Goal: Task Accomplishment & Management: Complete application form

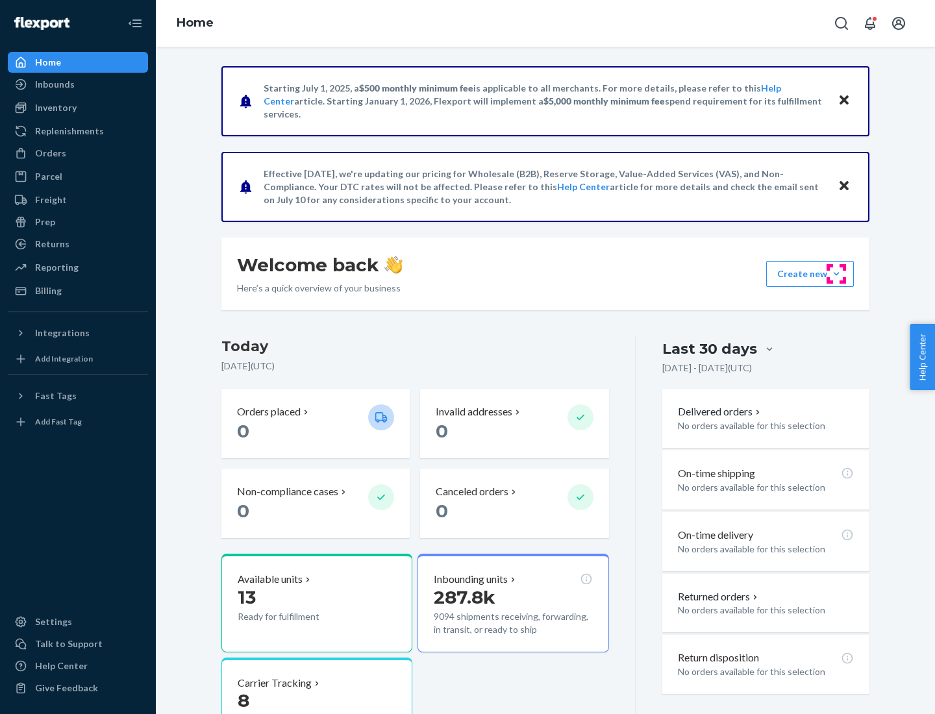
click at [836, 274] on button "Create new Create new inbound Create new order Create new product" at bounding box center [810, 274] width 88 height 26
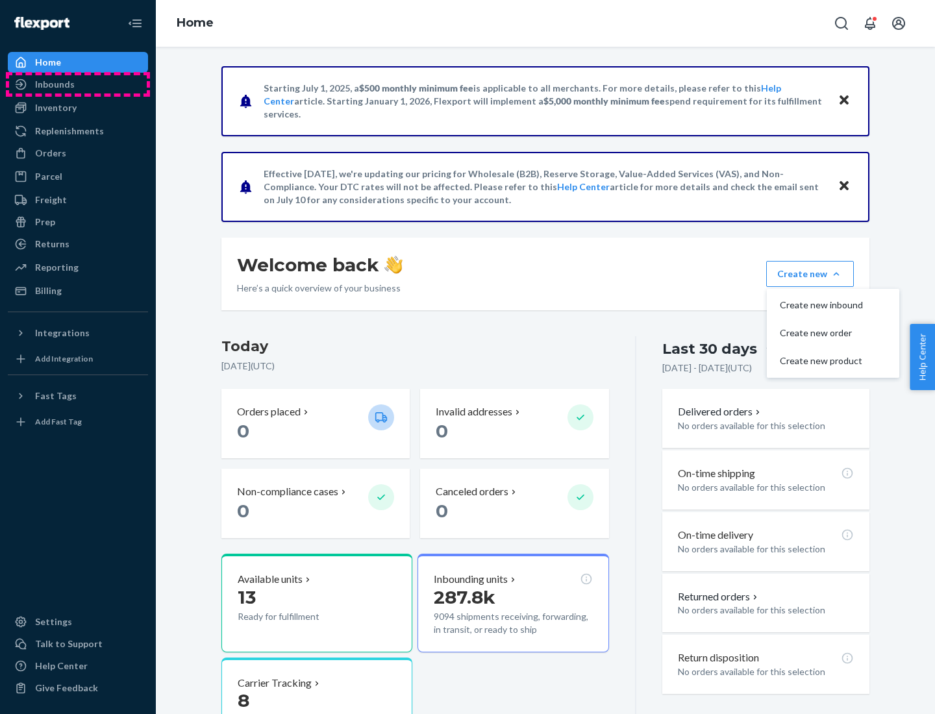
click at [78, 84] on div "Inbounds" at bounding box center [78, 84] width 138 height 18
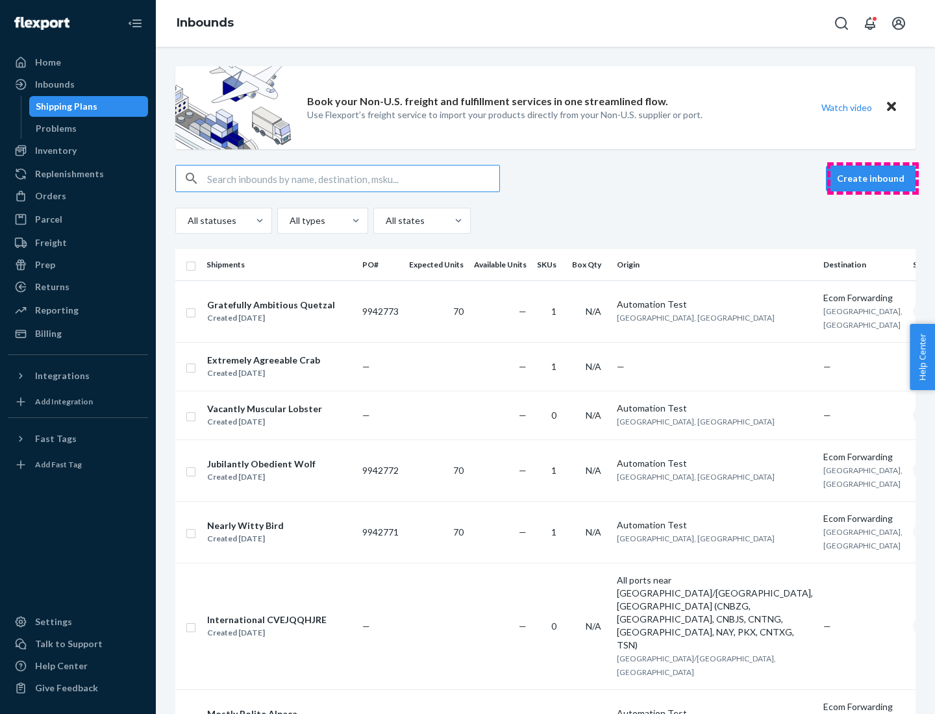
click at [872, 179] on button "Create inbound" at bounding box center [871, 179] width 90 height 26
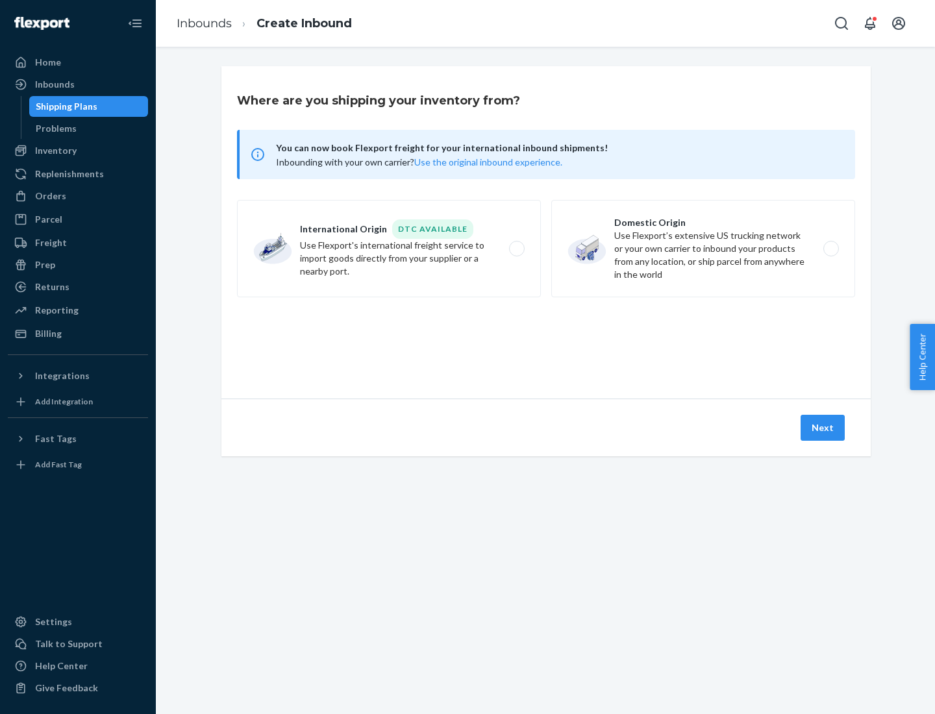
click at [703, 249] on label "Domestic Origin Use Flexport’s extensive US trucking network or your own carrie…" at bounding box center [703, 248] width 304 height 97
click at [830, 249] on input "Domestic Origin Use Flexport’s extensive US trucking network or your own carrie…" at bounding box center [834, 249] width 8 height 8
radio input "true"
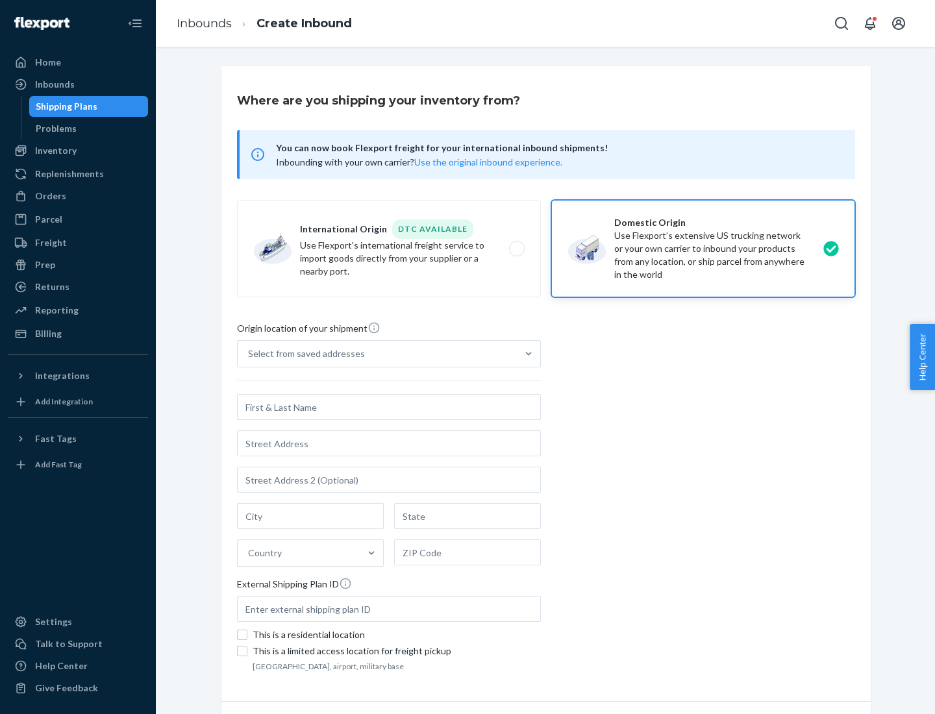
click at [303, 354] on div "Select from saved addresses" at bounding box center [306, 353] width 117 height 13
click at [249, 354] on input "Select from saved addresses" at bounding box center [248, 353] width 1 height 13
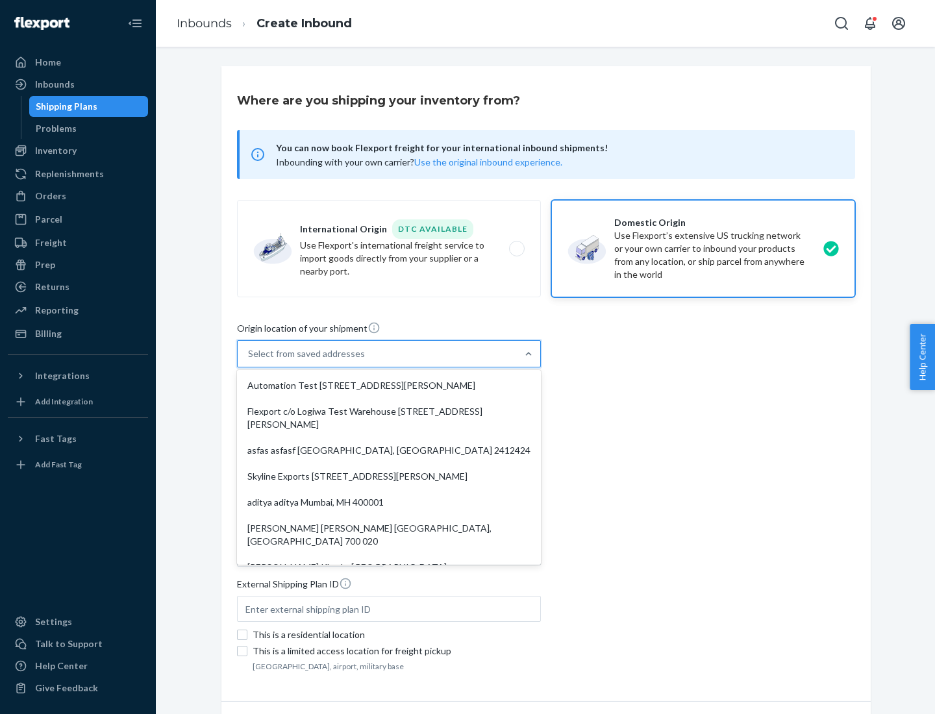
scroll to position [5, 0]
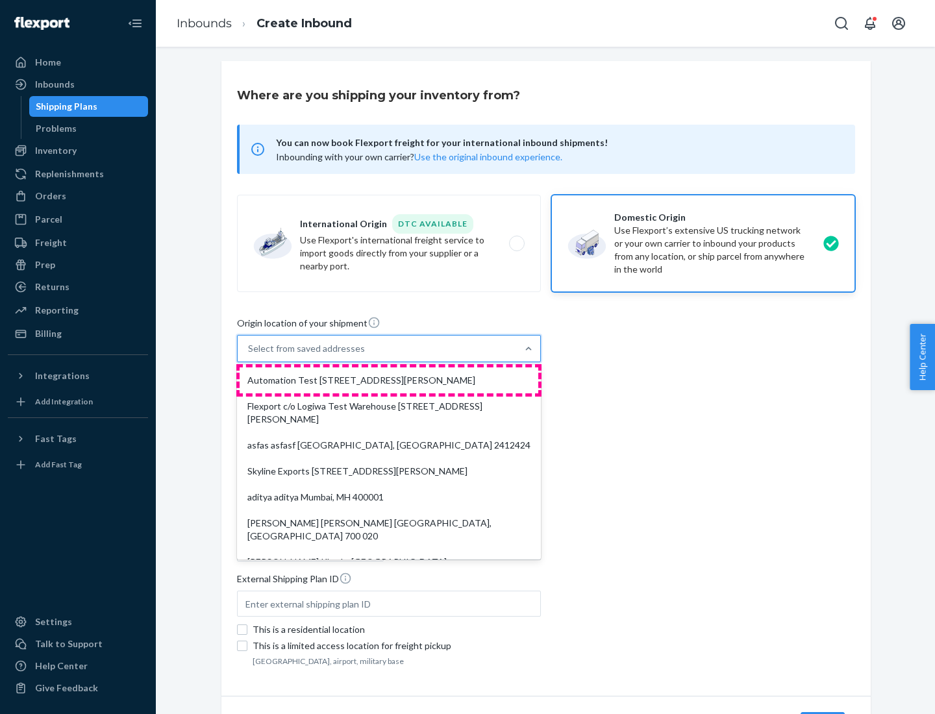
click at [389, 380] on div "Automation Test [STREET_ADDRESS][PERSON_NAME]" at bounding box center [389, 380] width 299 height 26
click at [249, 355] on input "option Automation Test [STREET_ADDRESS][PERSON_NAME]. 9 results available. Use …" at bounding box center [248, 348] width 1 height 13
type input "Automation Test"
type input "9th Floor"
type input "[GEOGRAPHIC_DATA]"
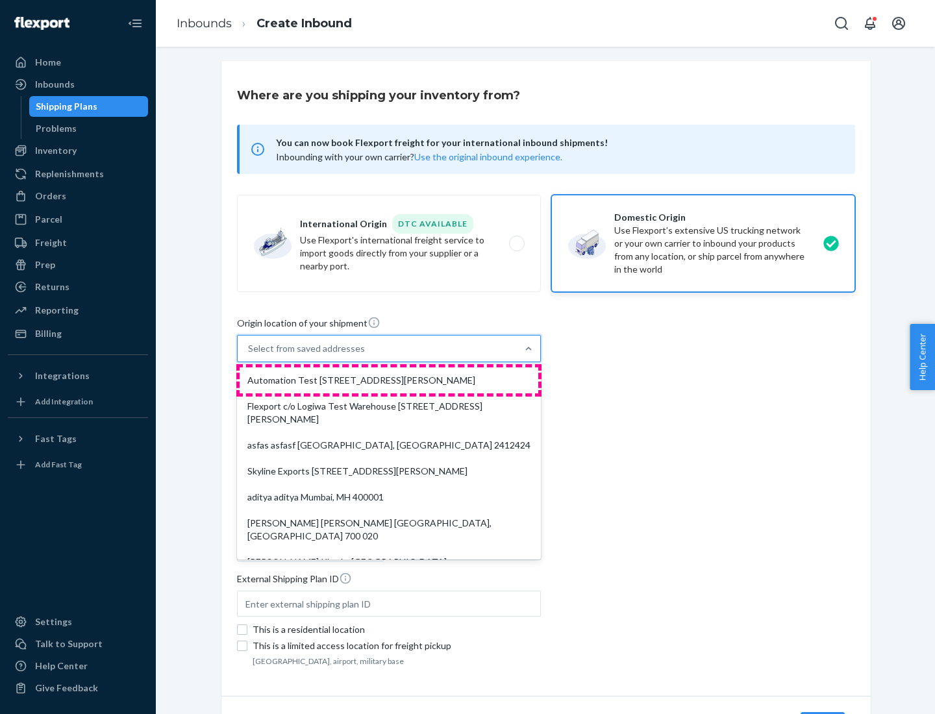
type input "CA"
type input "94104"
type input "[STREET_ADDRESS][PERSON_NAME]"
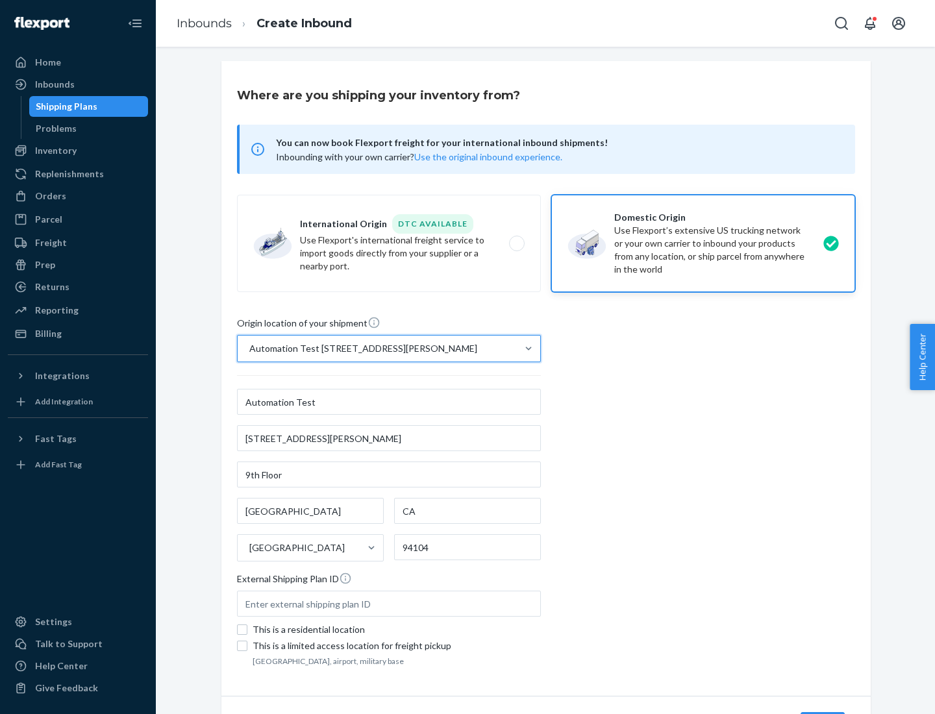
scroll to position [76, 0]
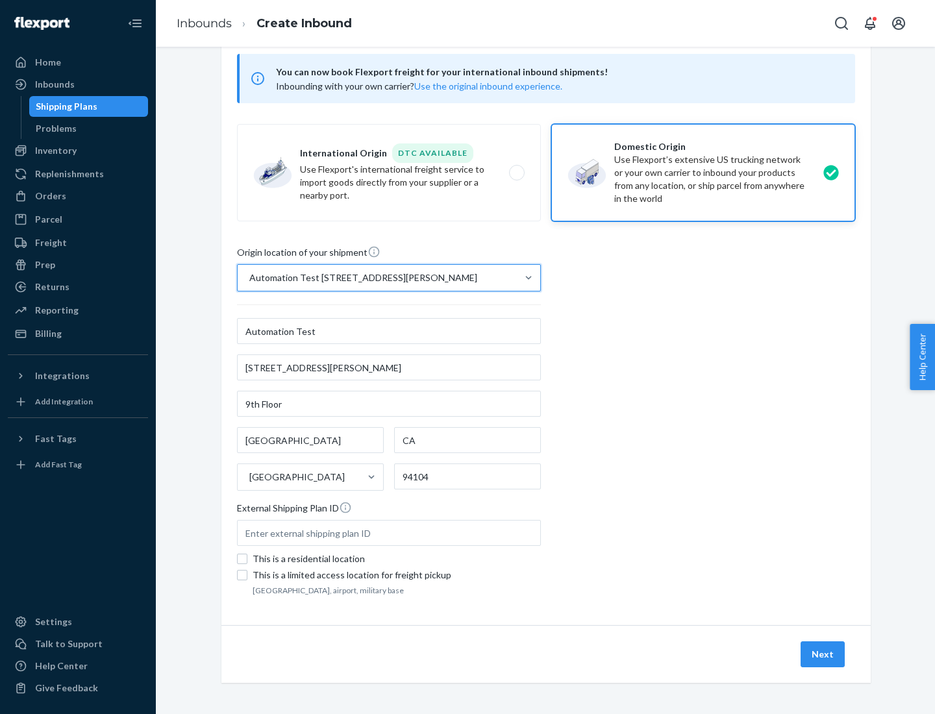
click at [823, 654] on button "Next" at bounding box center [822, 654] width 44 height 26
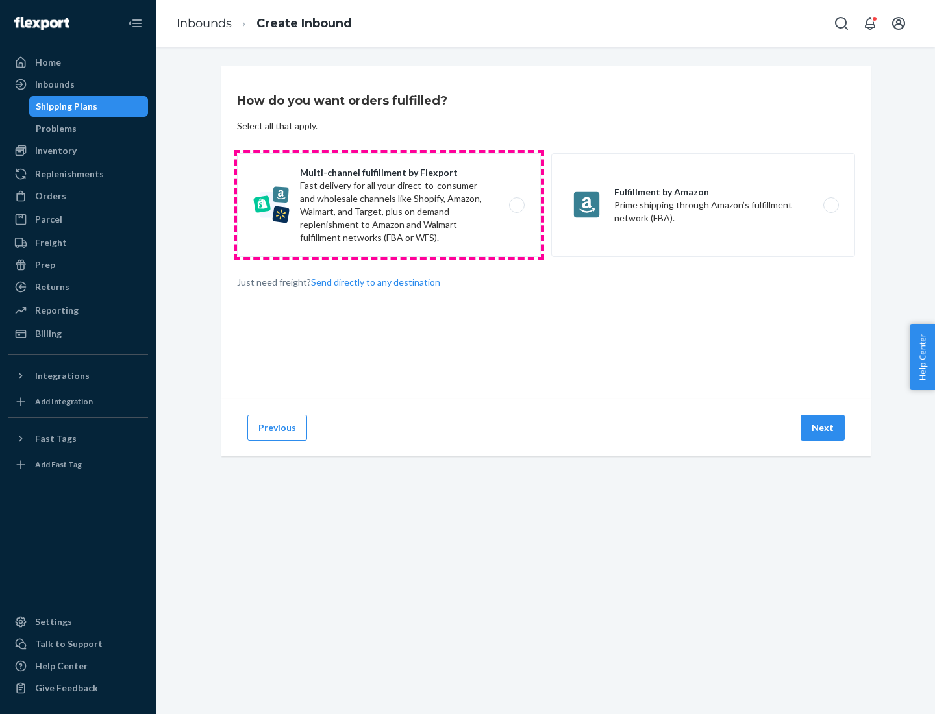
click at [389, 205] on label "Multi-channel fulfillment by Flexport Fast delivery for all your direct-to-cons…" at bounding box center [389, 205] width 304 height 104
click at [516, 205] on input "Multi-channel fulfillment by Flexport Fast delivery for all your direct-to-cons…" at bounding box center [520, 205] width 8 height 8
radio input "true"
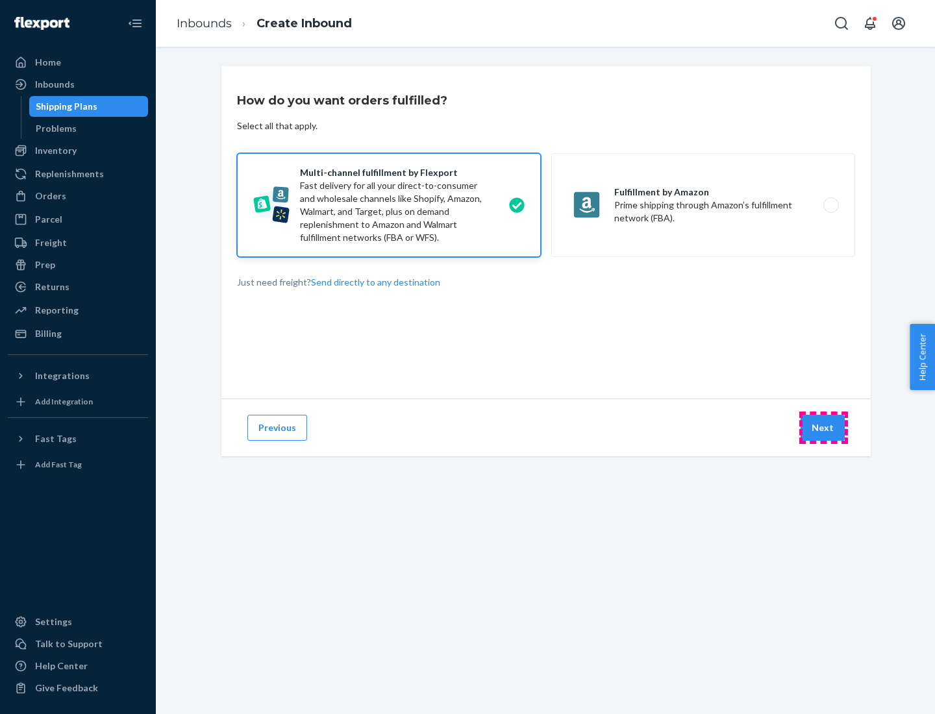
click at [823, 428] on button "Next" at bounding box center [822, 428] width 44 height 26
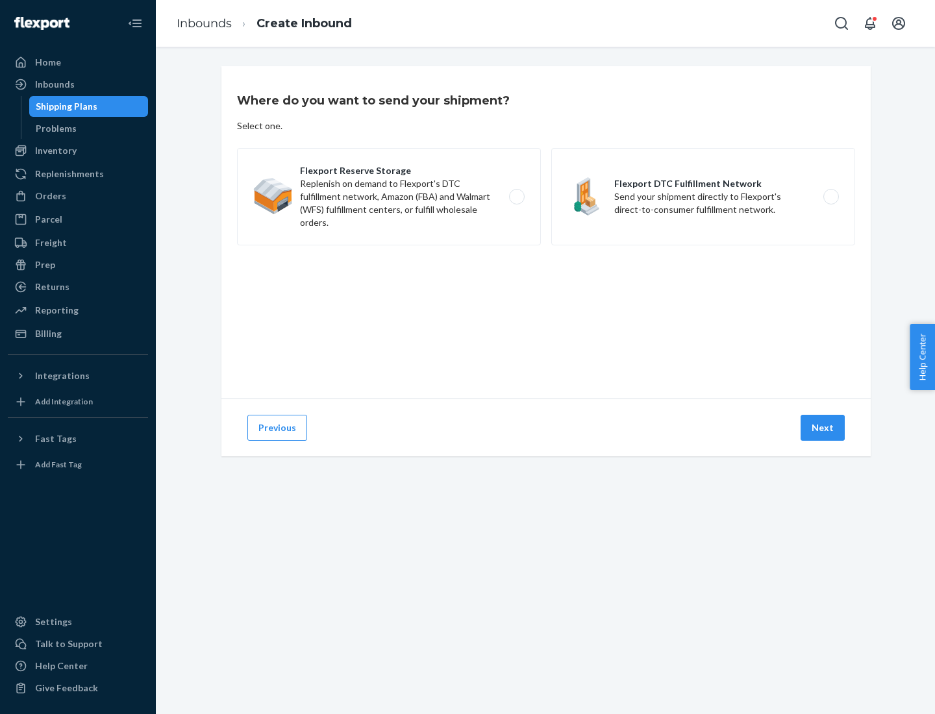
click at [703, 197] on label "Flexport DTC Fulfillment Network Send your shipment directly to Flexport's dire…" at bounding box center [703, 196] width 304 height 97
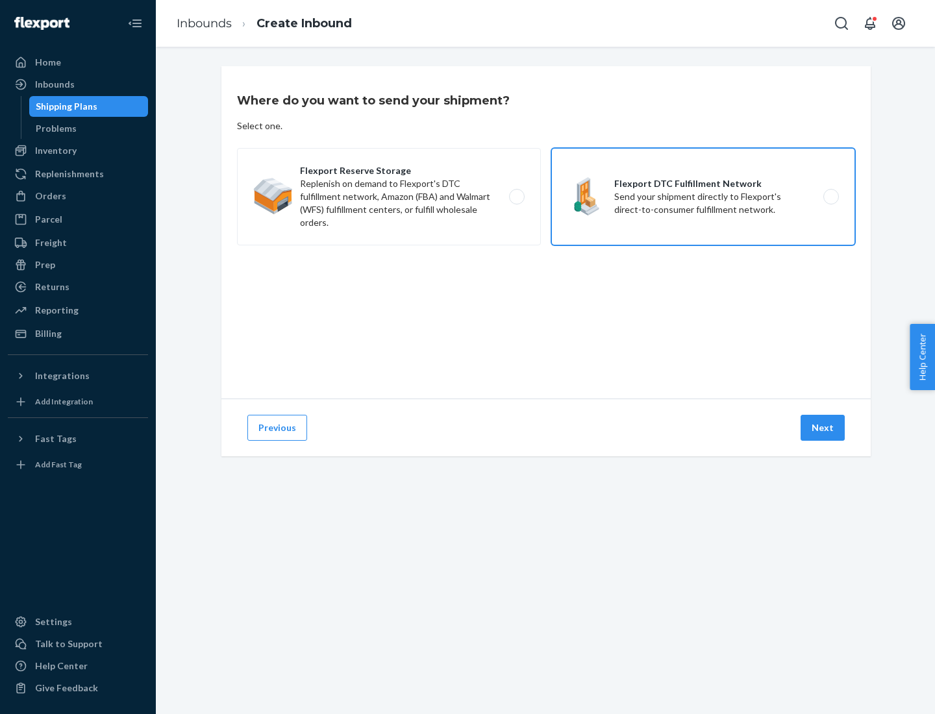
click at [830, 197] on input "Flexport DTC Fulfillment Network Send your shipment directly to Flexport's dire…" at bounding box center [834, 197] width 8 height 8
radio input "true"
click at [823, 428] on button "Next" at bounding box center [822, 428] width 44 height 26
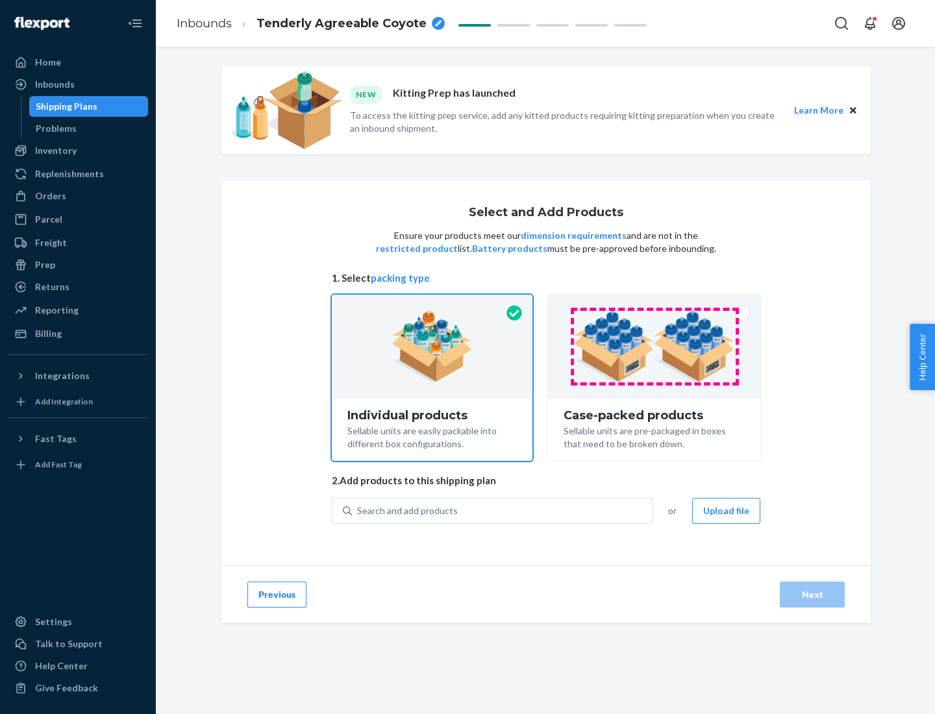
click at [654, 347] on img at bounding box center [654, 346] width 162 height 71
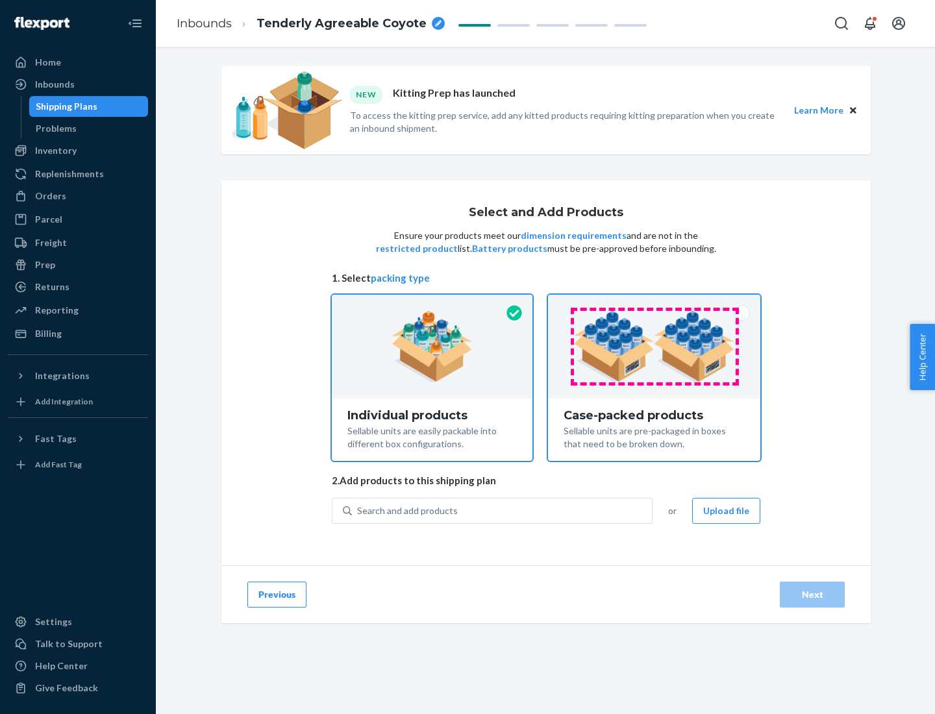
click at [654, 303] on input "Case-packed products Sellable units are pre-packaged in boxes that need to be b…" at bounding box center [654, 299] width 8 height 8
radio input "true"
radio input "false"
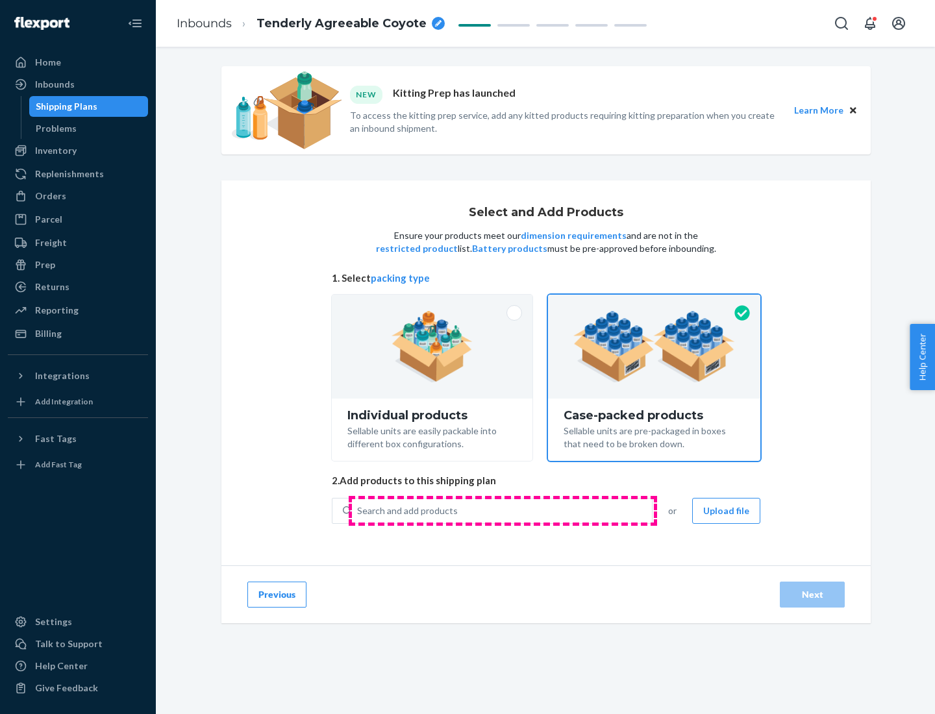
click at [502, 510] on div "Search and add products" at bounding box center [502, 510] width 300 height 23
click at [358, 510] on input "Search and add products" at bounding box center [357, 510] width 1 height 13
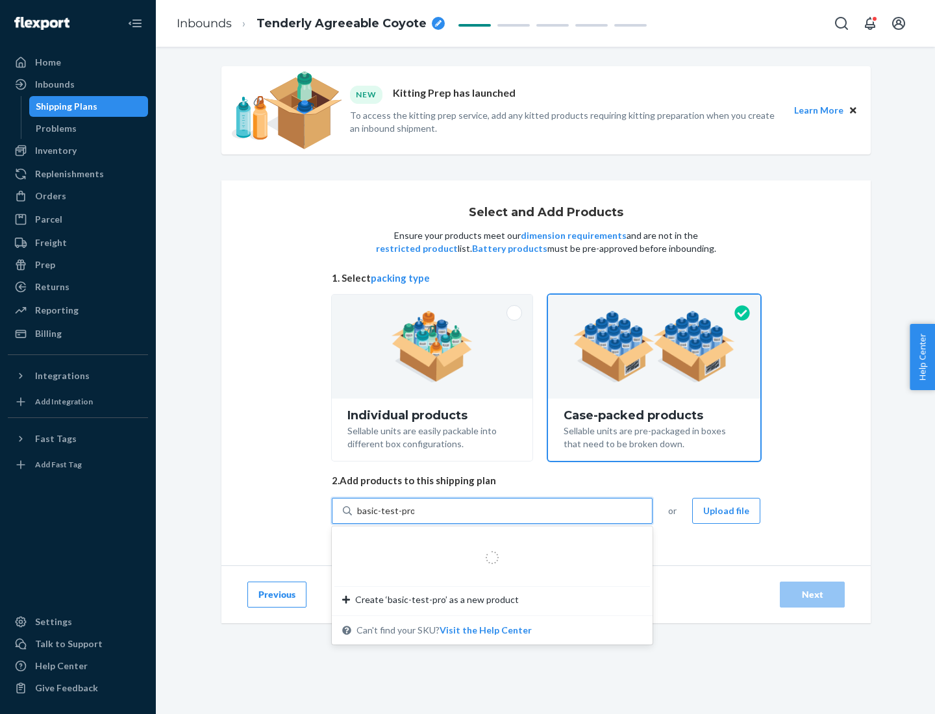
type input "basic-test-product-1"
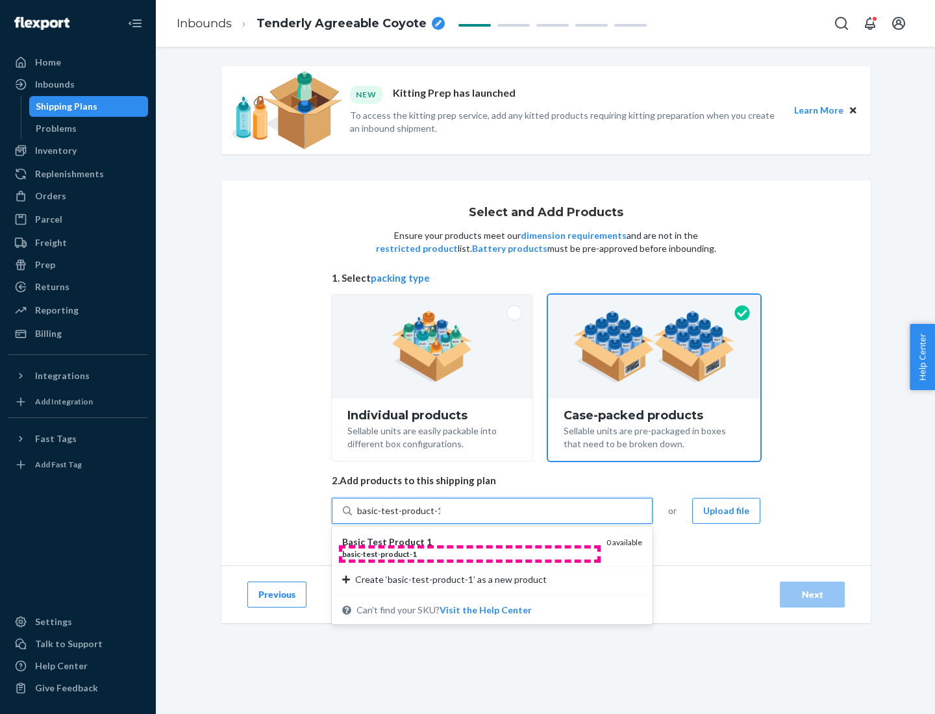
click at [469, 554] on div "basic - test - product - 1" at bounding box center [469, 554] width 254 height 11
click at [440, 517] on input "basic-test-product-1" at bounding box center [398, 510] width 83 height 13
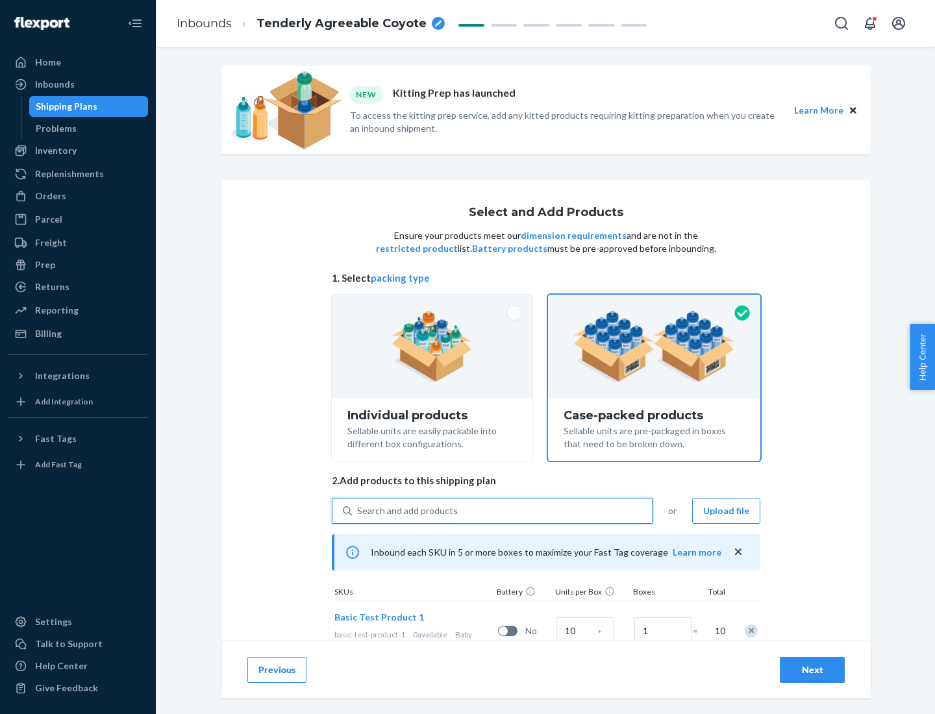
scroll to position [47, 0]
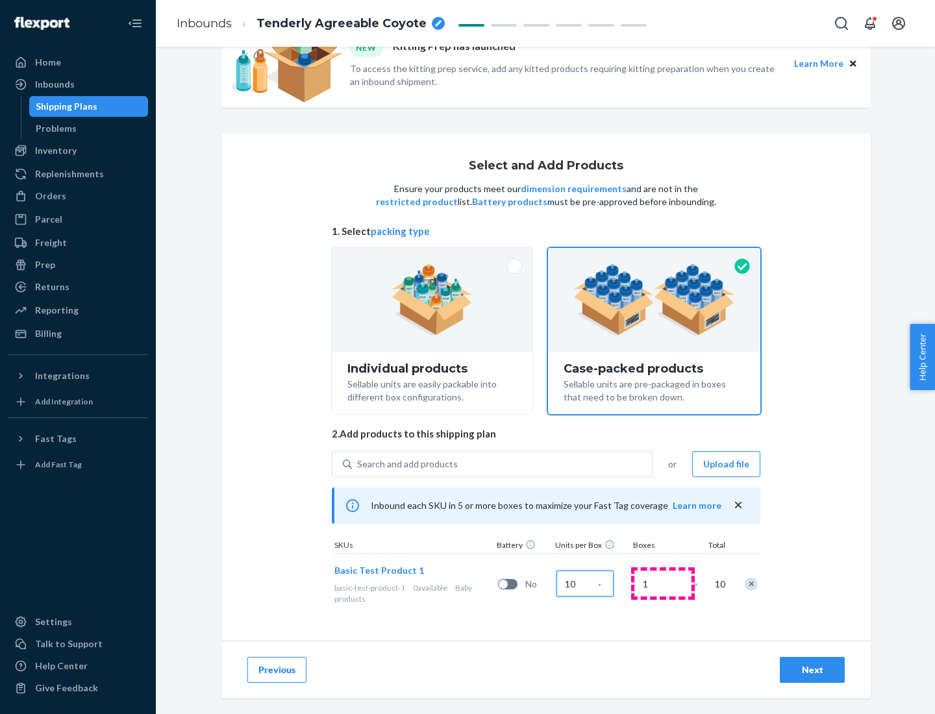
type input "10"
type input "7"
click at [812, 670] on div "Next" at bounding box center [812, 669] width 43 height 13
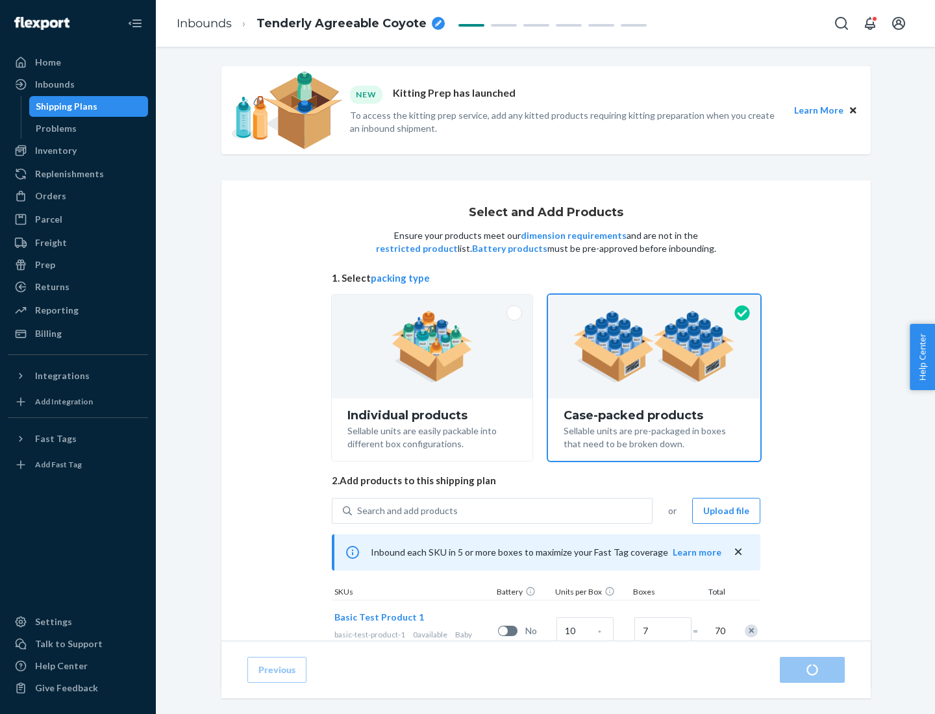
radio input "true"
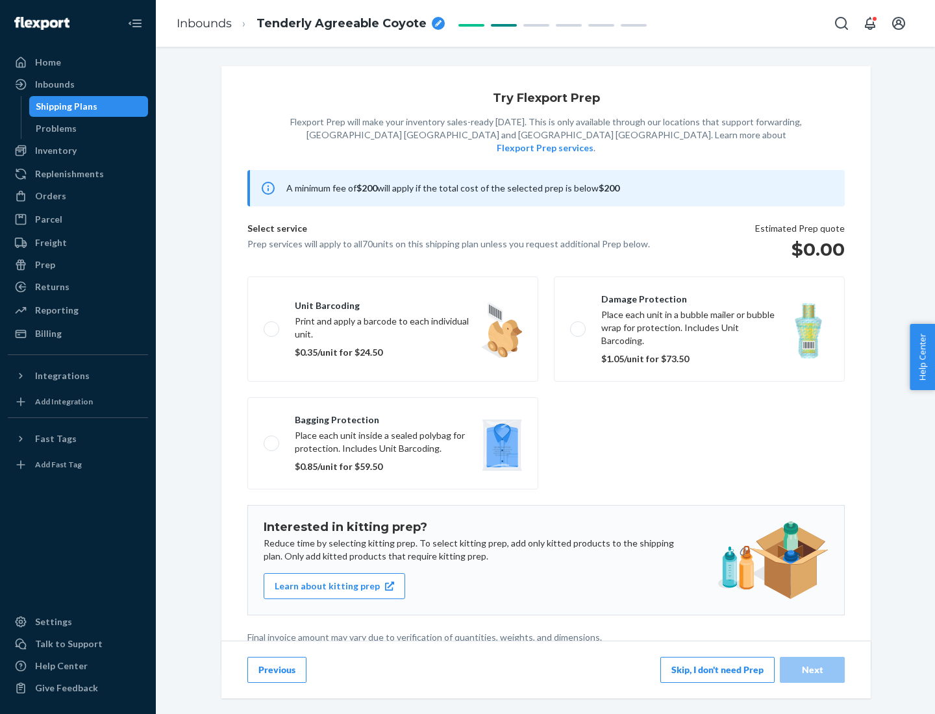
scroll to position [3, 0]
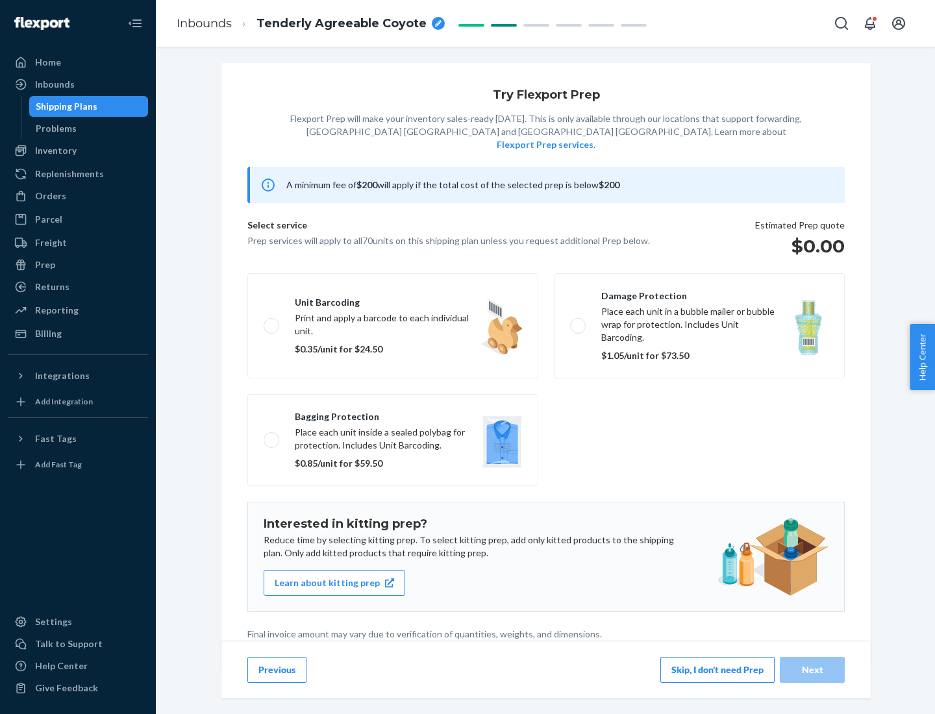
click at [393, 414] on label "Bagging protection Place each unit inside a sealed polybag for protection. Incl…" at bounding box center [392, 440] width 291 height 92
click at [272, 436] on input "Bagging protection Place each unit inside a sealed polybag for protection. Incl…" at bounding box center [268, 440] width 8 height 8
checkbox input "true"
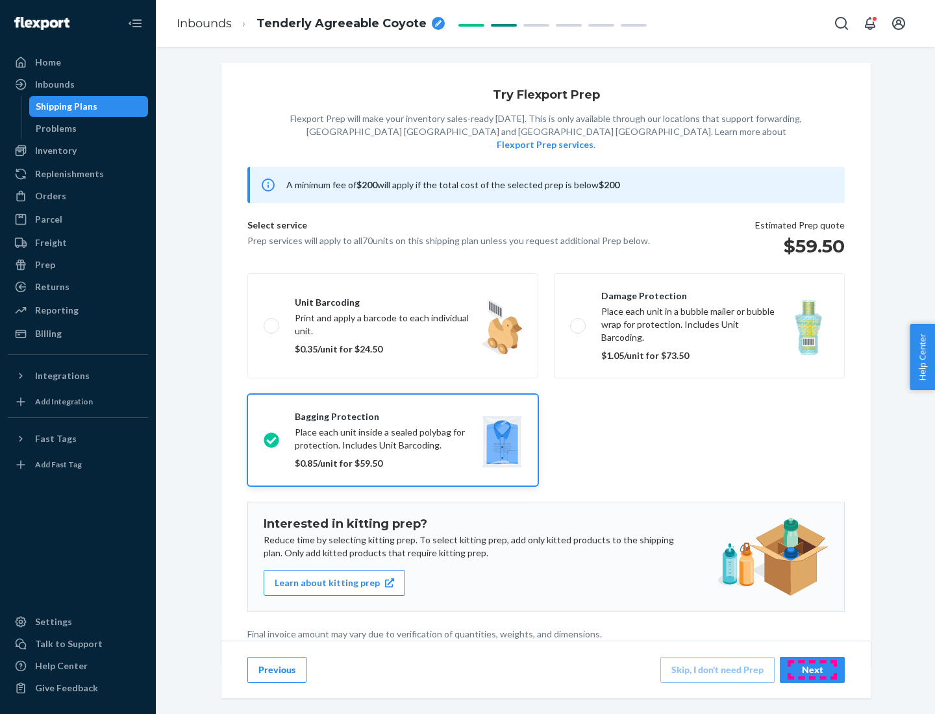
click at [812, 669] on div "Next" at bounding box center [812, 669] width 43 height 13
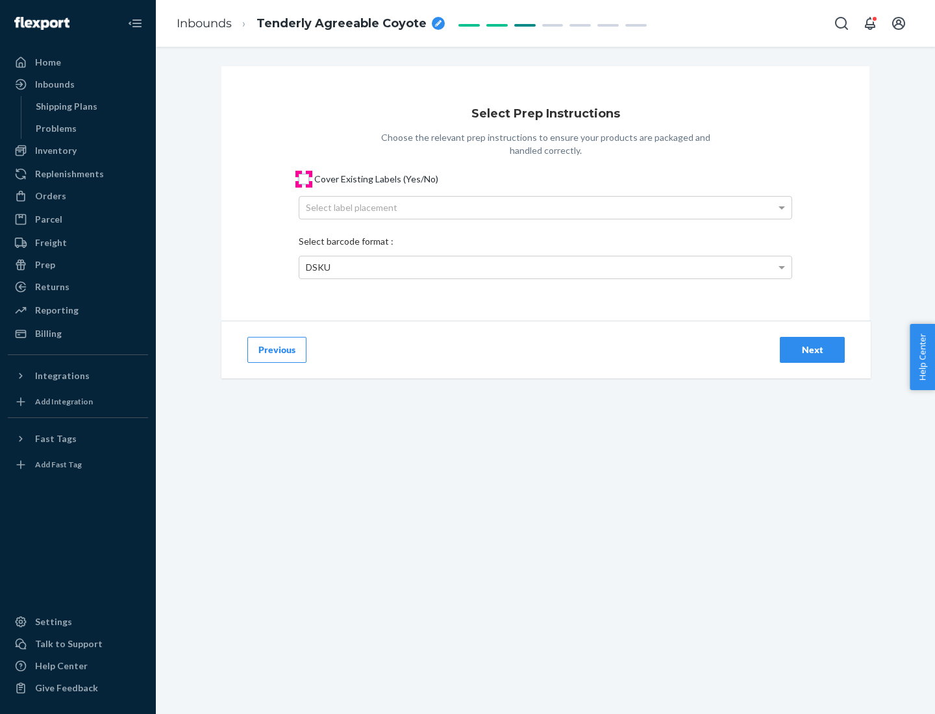
click at [304, 179] on input "Cover Existing Labels (Yes/No)" at bounding box center [304, 179] width 10 height 10
checkbox input "true"
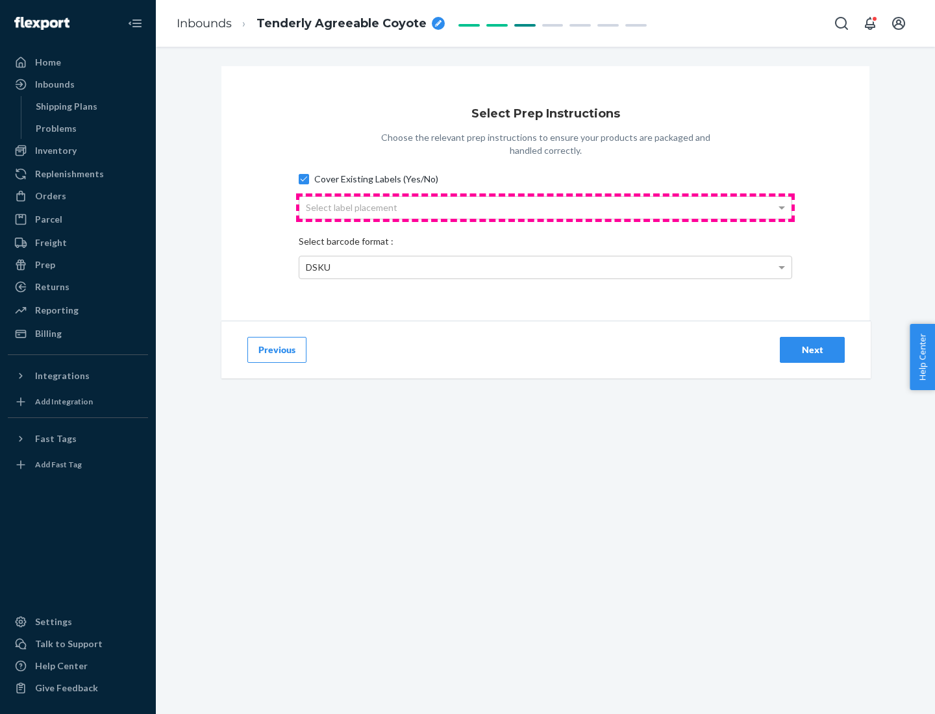
click at [545, 207] on div "Select label placement" at bounding box center [545, 208] width 492 height 22
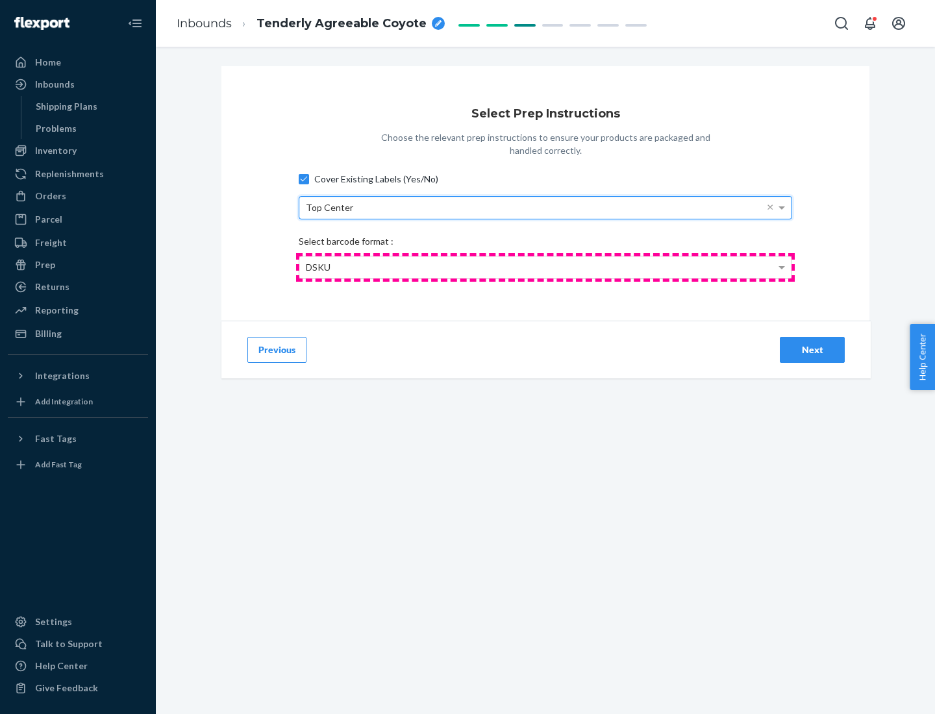
click at [545, 267] on div "DSKU" at bounding box center [545, 267] width 492 height 22
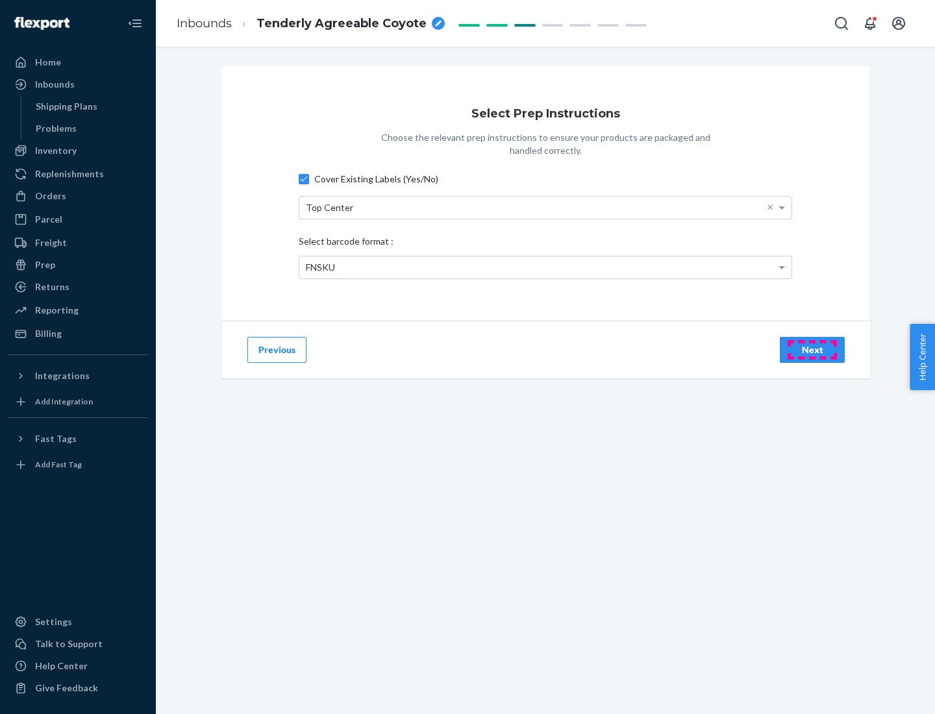
click at [812, 349] on div "Next" at bounding box center [812, 349] width 43 height 13
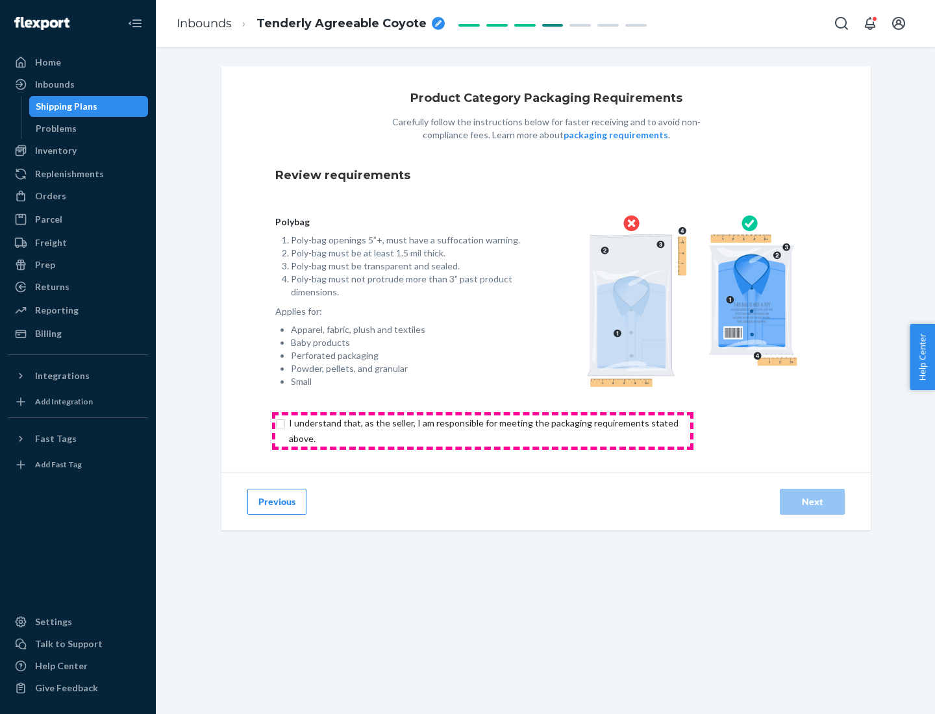
click at [482, 430] on input "checkbox" at bounding box center [491, 430] width 432 height 31
checkbox input "true"
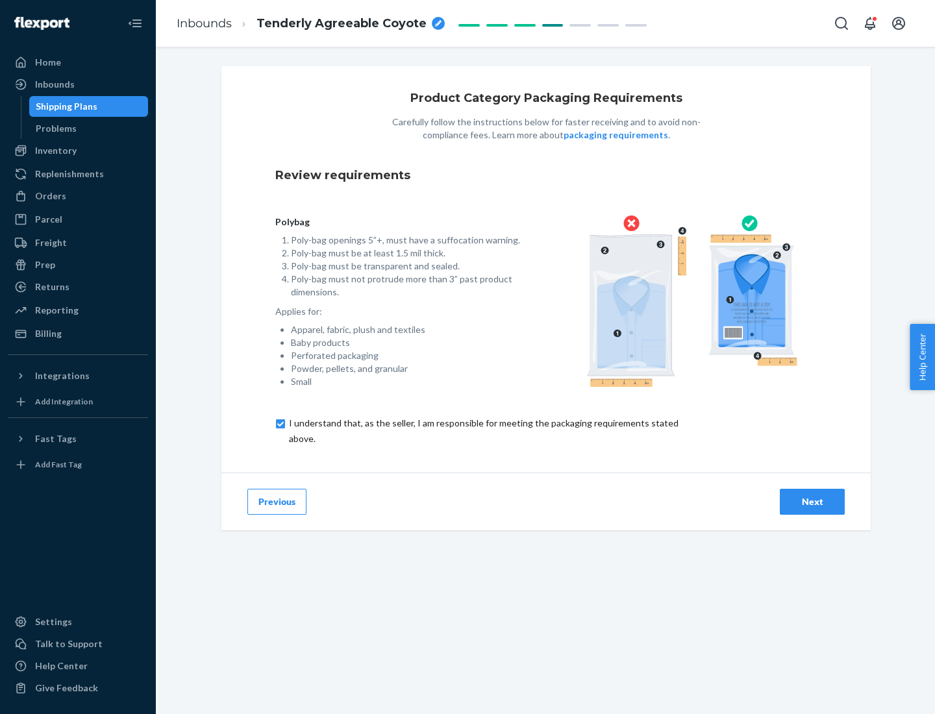
click at [812, 501] on div "Next" at bounding box center [812, 501] width 43 height 13
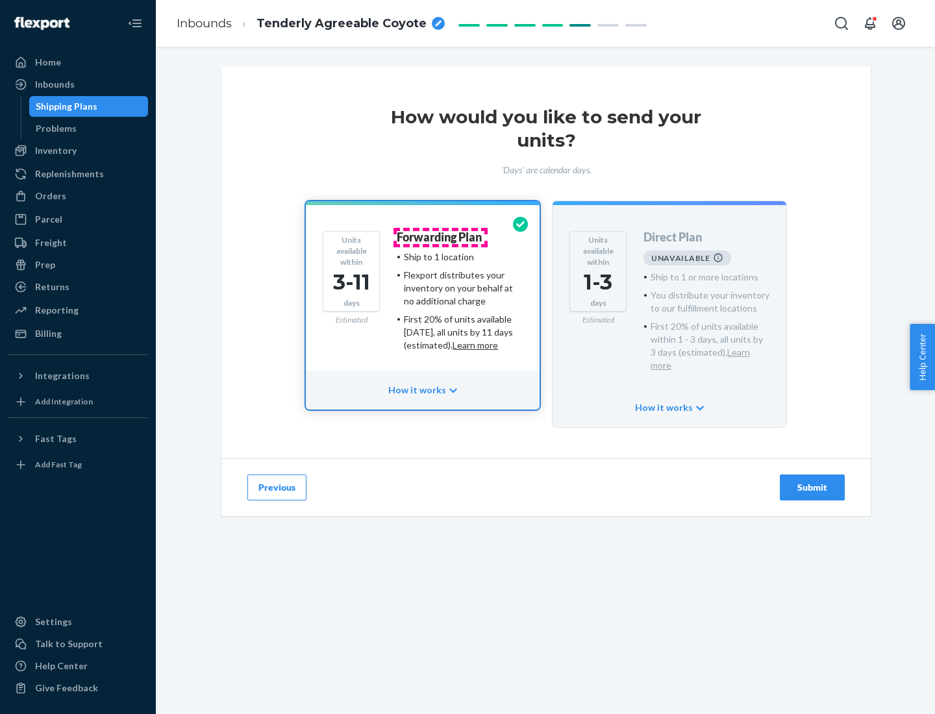
click at [440, 237] on h4 "Forwarding Plan" at bounding box center [439, 237] width 85 height 13
click at [812, 481] on div "Submit" at bounding box center [812, 487] width 43 height 13
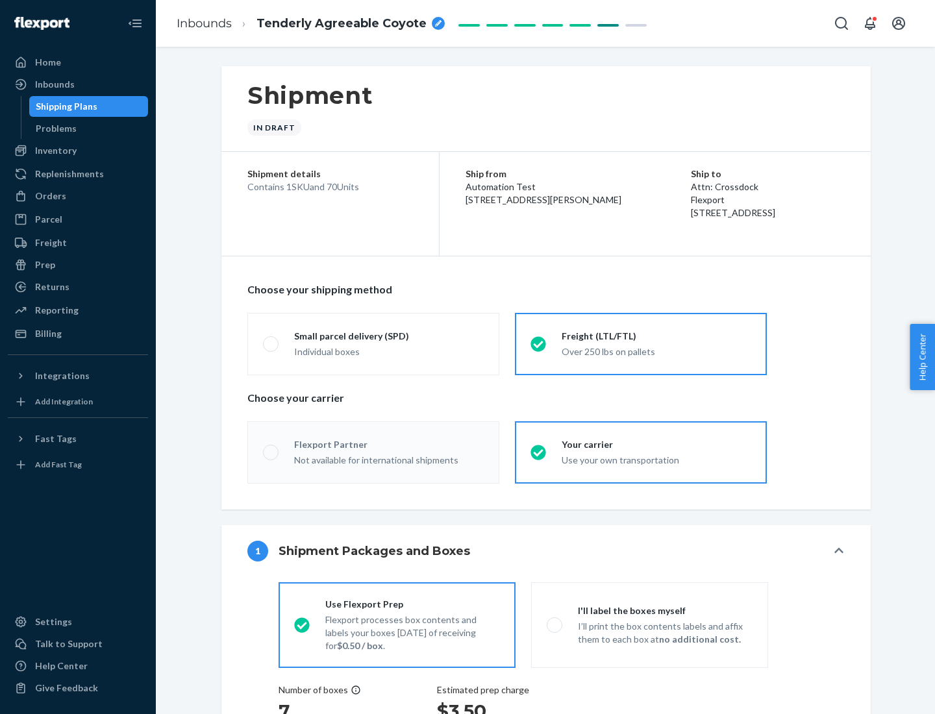
radio input "true"
radio input "false"
radio input "true"
radio input "false"
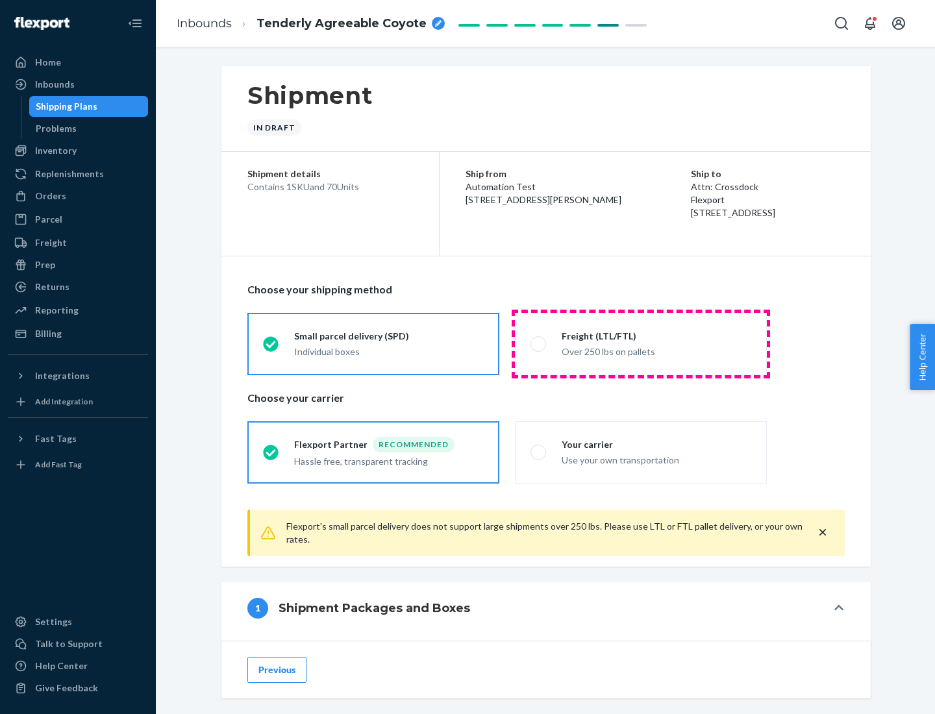
click at [641, 343] on div "Over 250 lbs on pallets" at bounding box center [657, 351] width 190 height 16
click at [539, 343] on input "Freight (LTL/FTL) Over 250 lbs on pallets" at bounding box center [534, 344] width 8 height 8
radio input "true"
radio input "false"
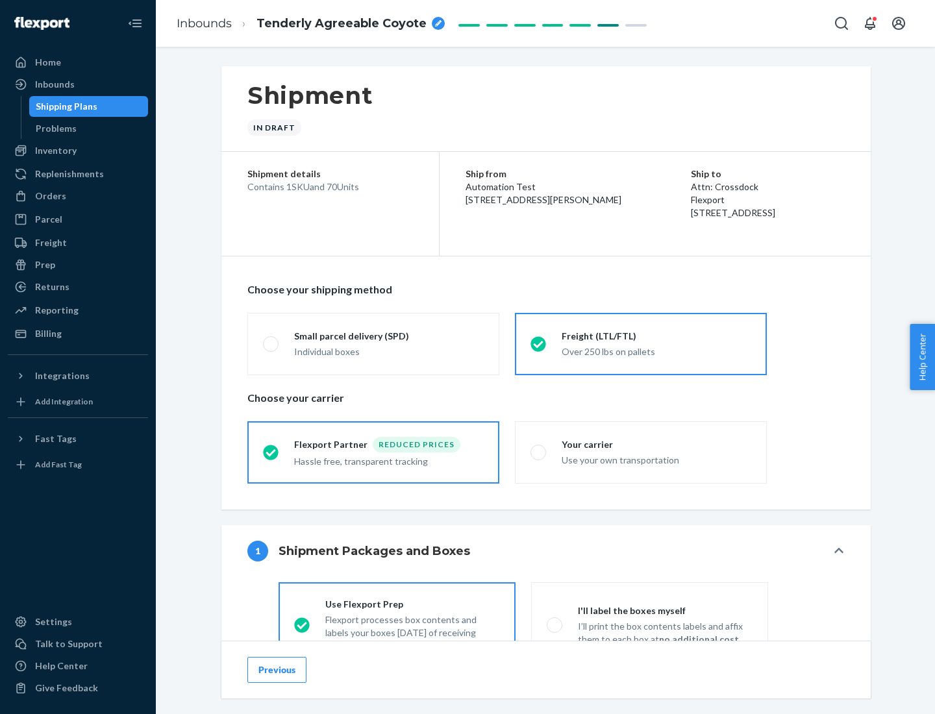
scroll to position [72, 0]
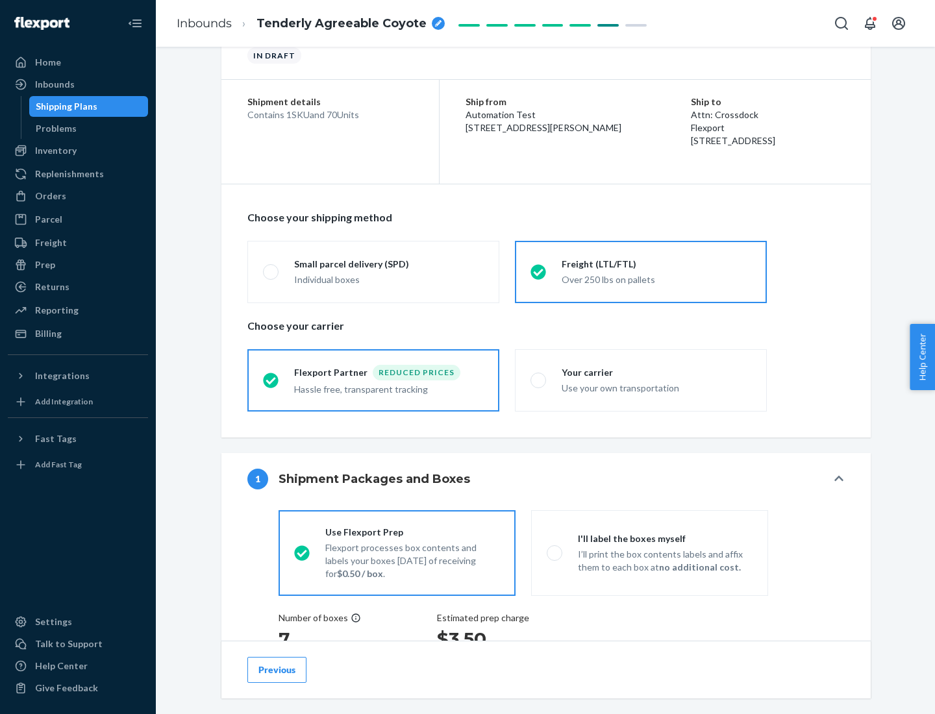
click at [641, 380] on div "Use your own transportation" at bounding box center [657, 387] width 190 height 16
click at [539, 380] on input "Your carrier Use your own transportation" at bounding box center [534, 380] width 8 height 8
radio input "true"
radio input "false"
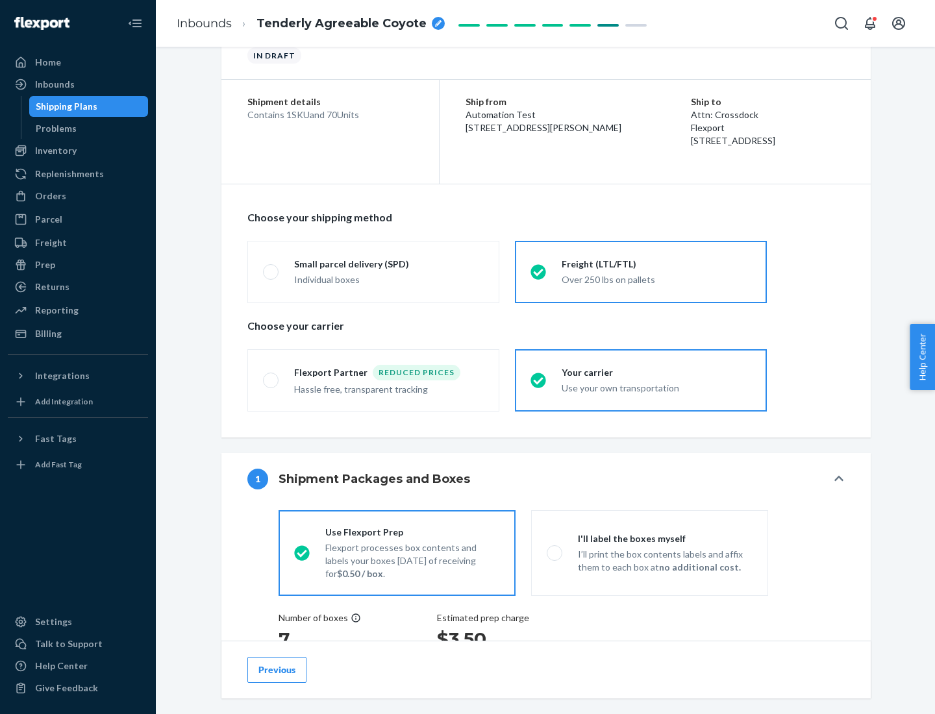
scroll to position [245, 0]
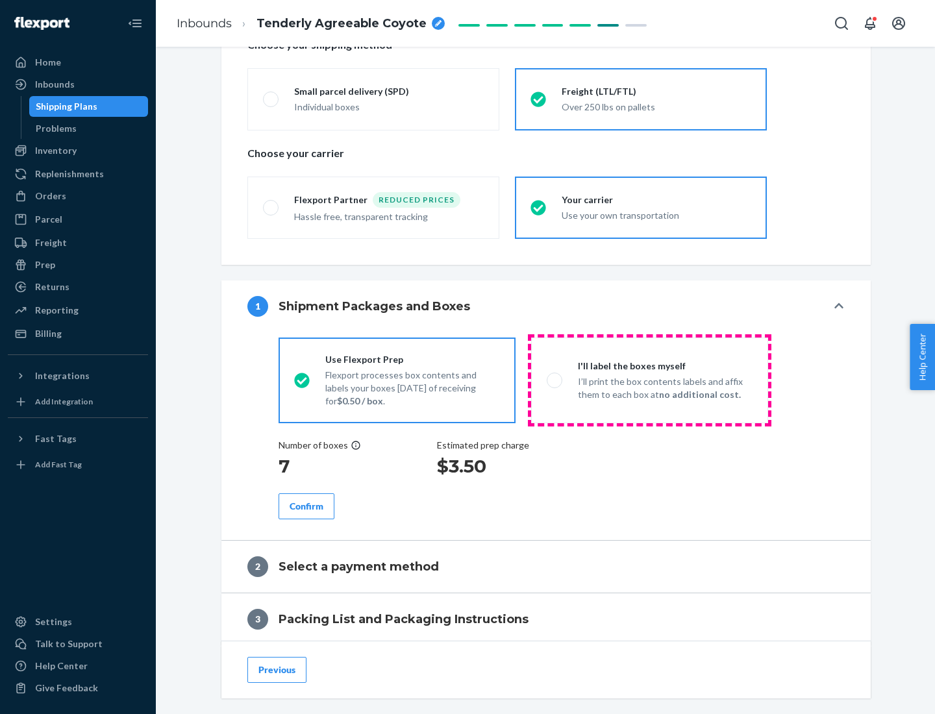
click at [649, 380] on p "I’ll print the box contents labels and affix them to each box at no additional …" at bounding box center [665, 388] width 175 height 26
click at [555, 380] on input "I'll label the boxes myself I’ll print the box contents labels and affix them t…" at bounding box center [551, 380] width 8 height 8
radio input "true"
radio input "false"
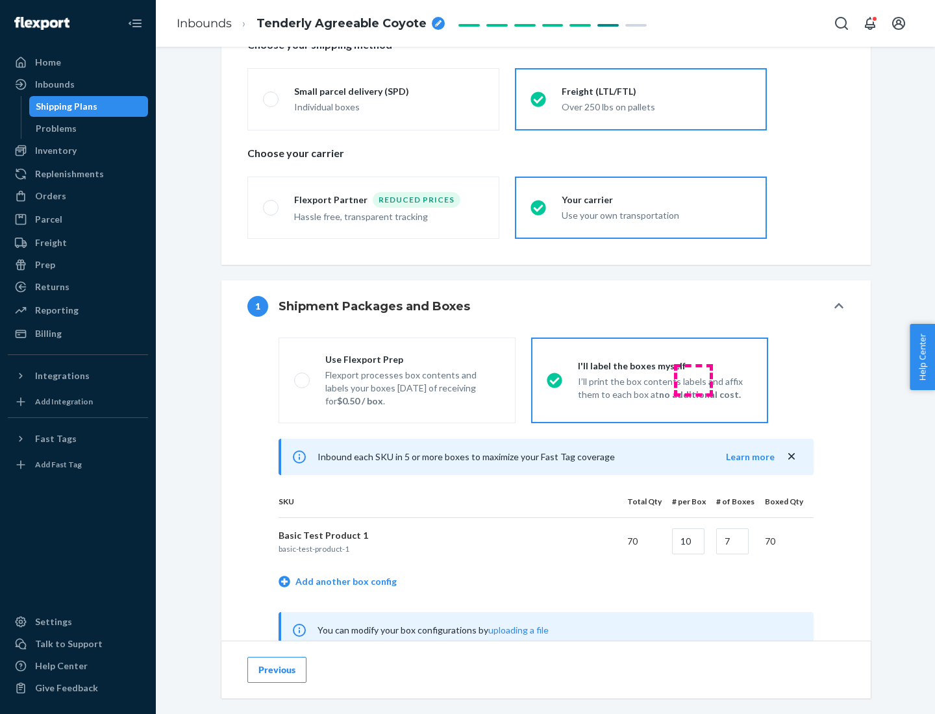
scroll to position [406, 0]
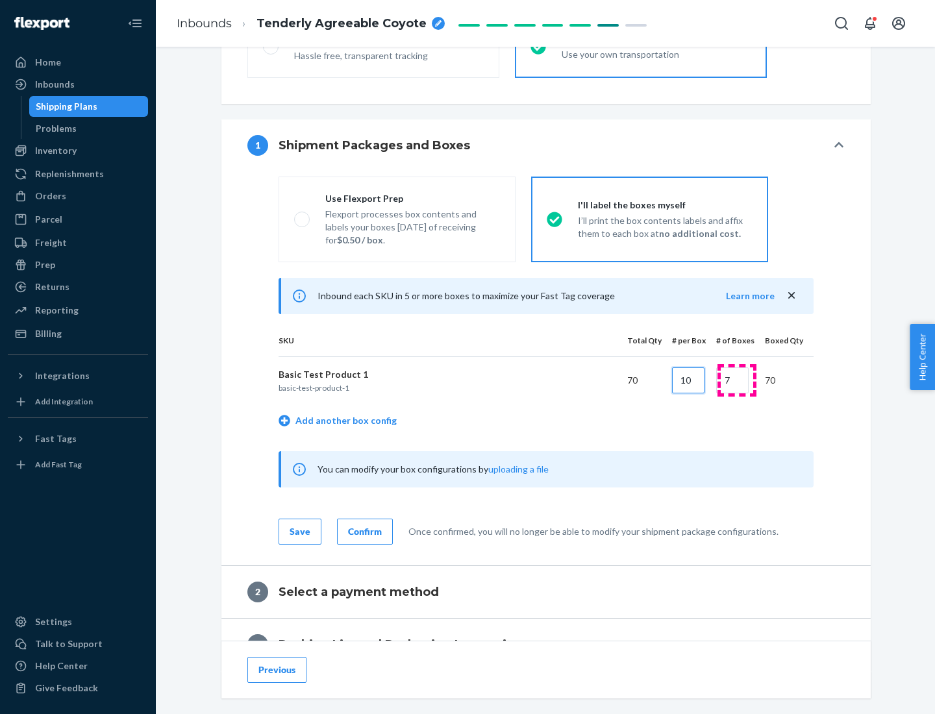
type input "10"
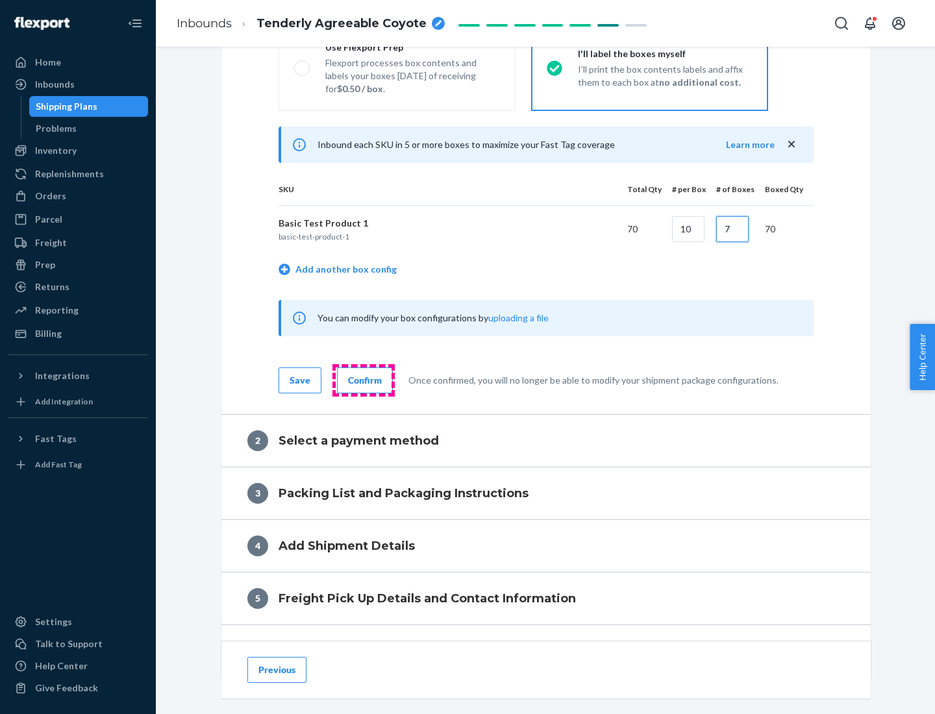
type input "7"
click at [363, 380] on div "Confirm" at bounding box center [365, 380] width 34 height 13
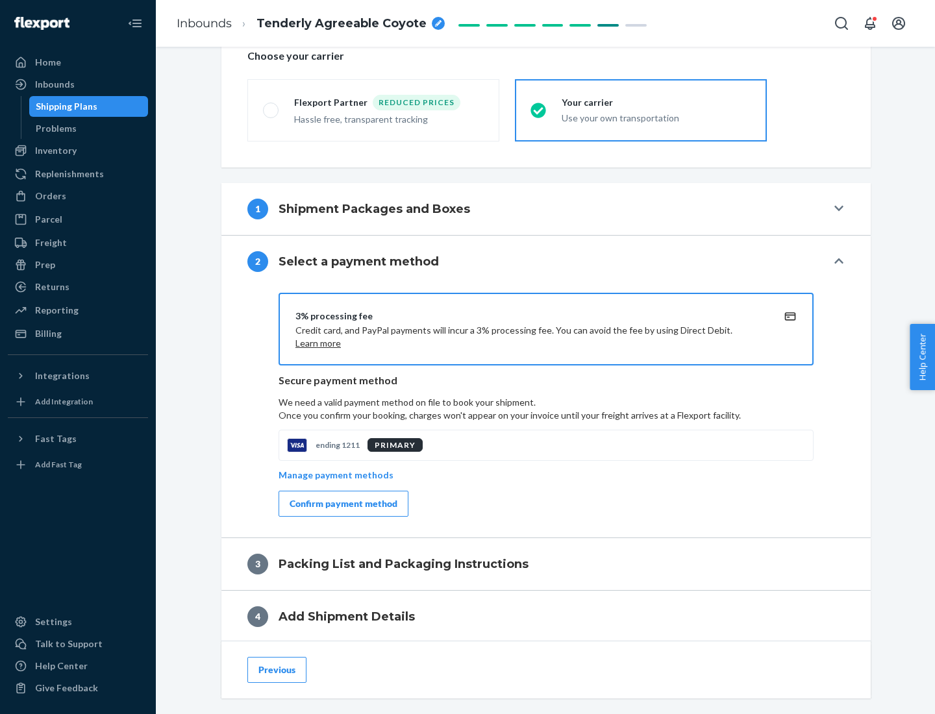
scroll to position [465, 0]
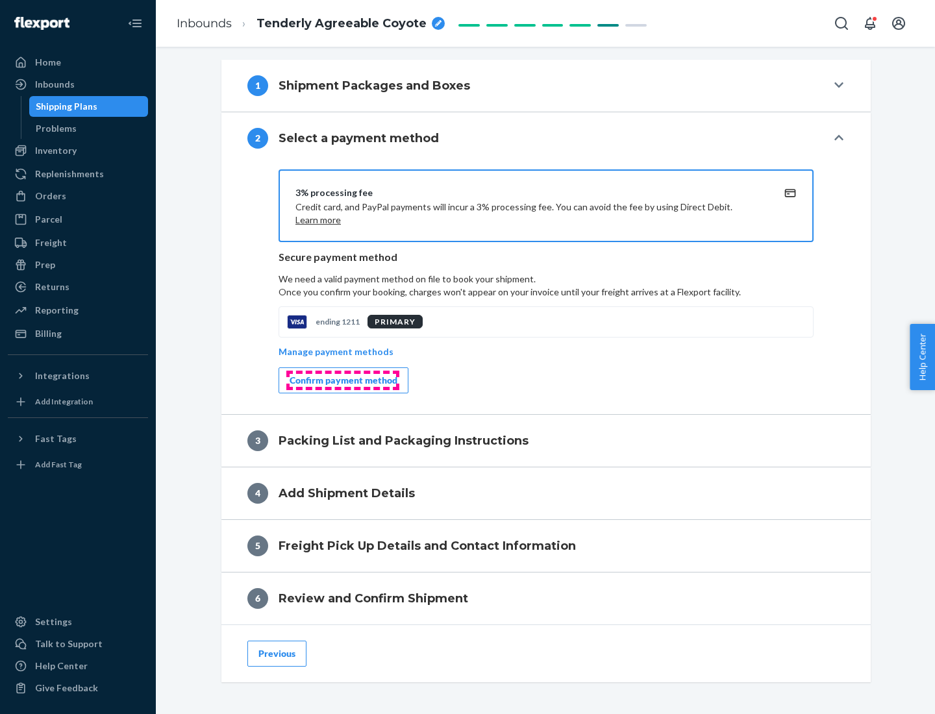
click at [342, 380] on div "Confirm payment method" at bounding box center [344, 380] width 108 height 13
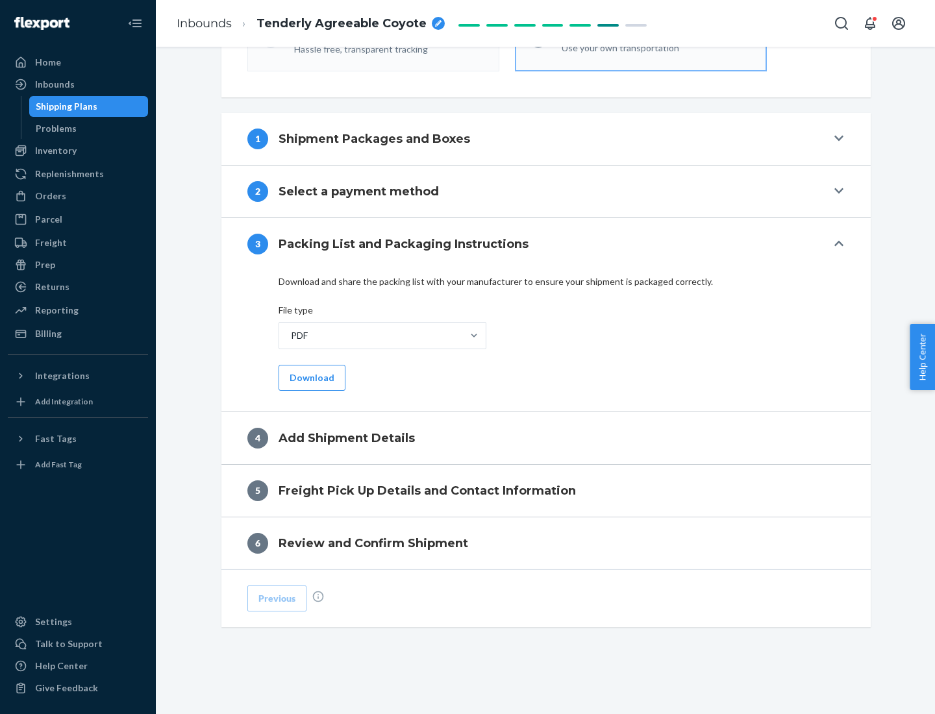
scroll to position [410, 0]
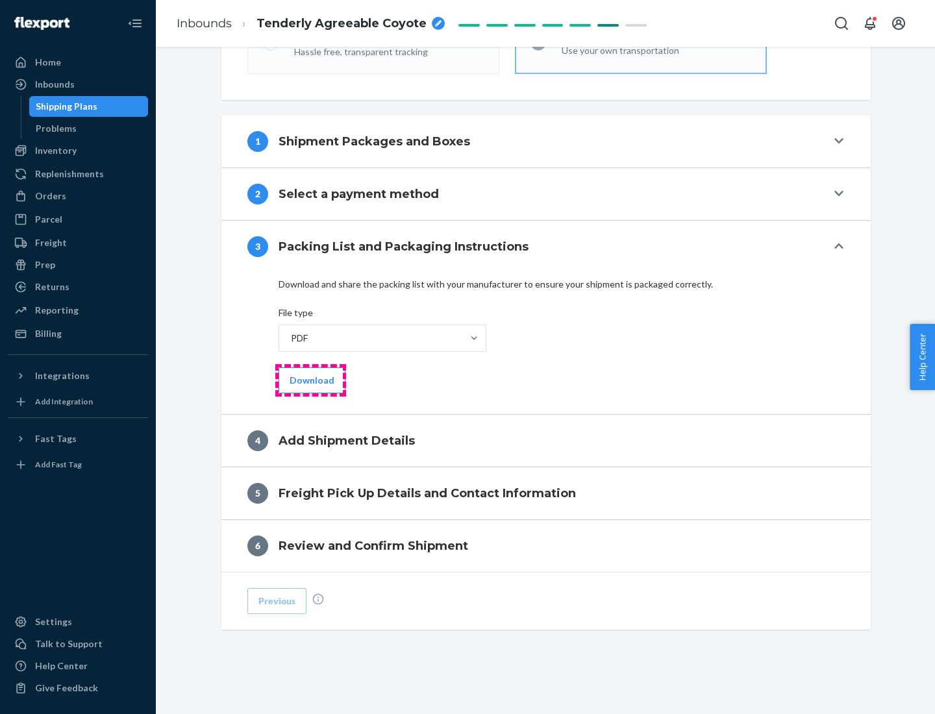
click at [310, 380] on button "Download" at bounding box center [311, 380] width 67 height 26
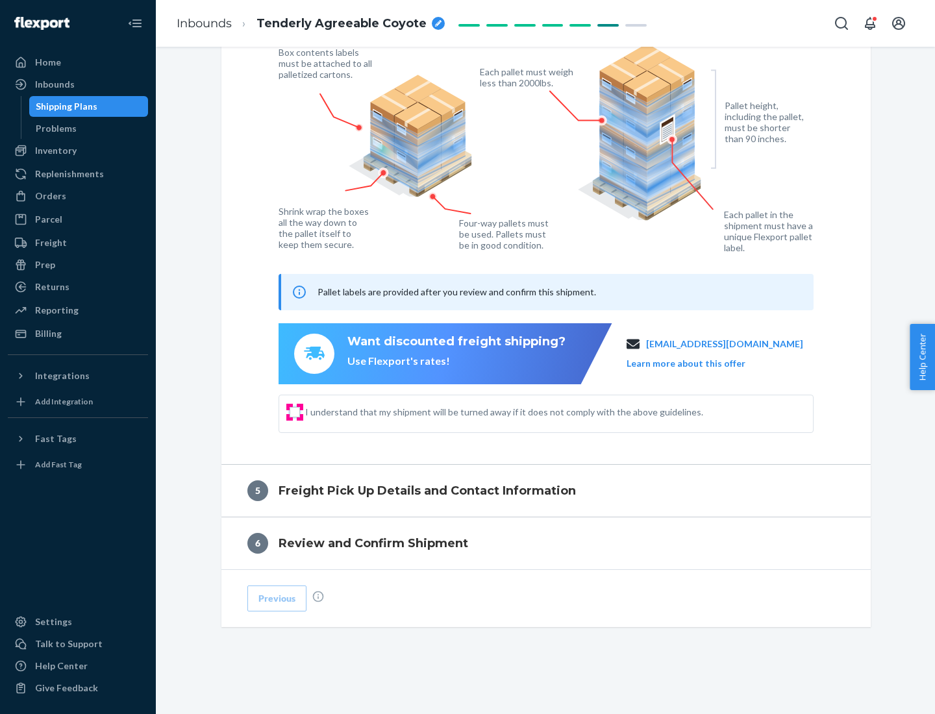
click at [295, 412] on input "I understand that my shipment will be turned away if it does not comply with th…" at bounding box center [295, 412] width 10 height 10
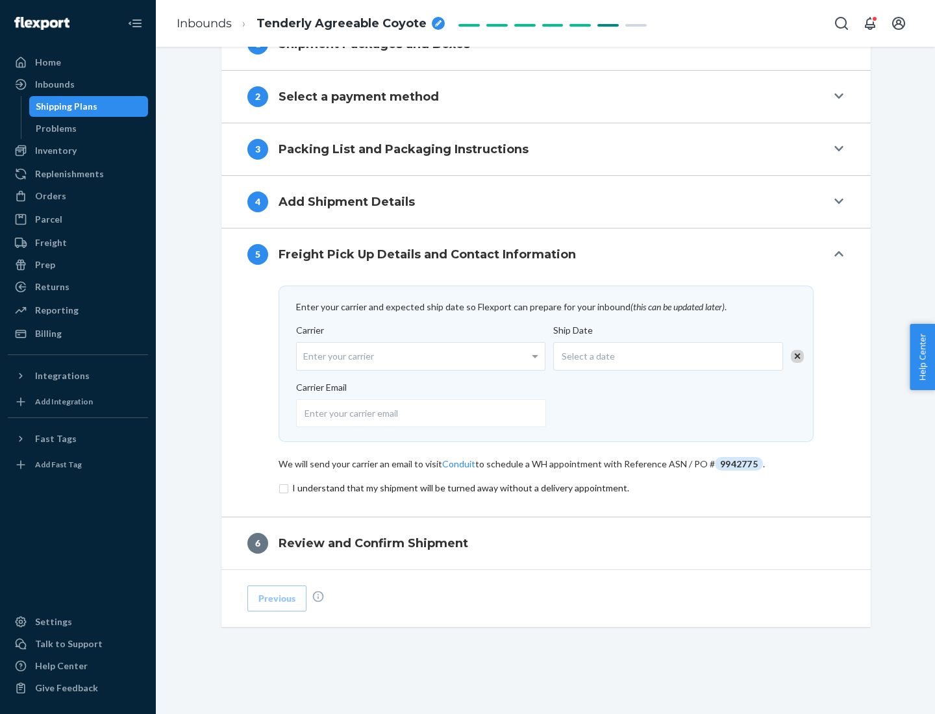
scroll to position [507, 0]
click at [546, 488] on input "checkbox" at bounding box center [545, 488] width 535 height 16
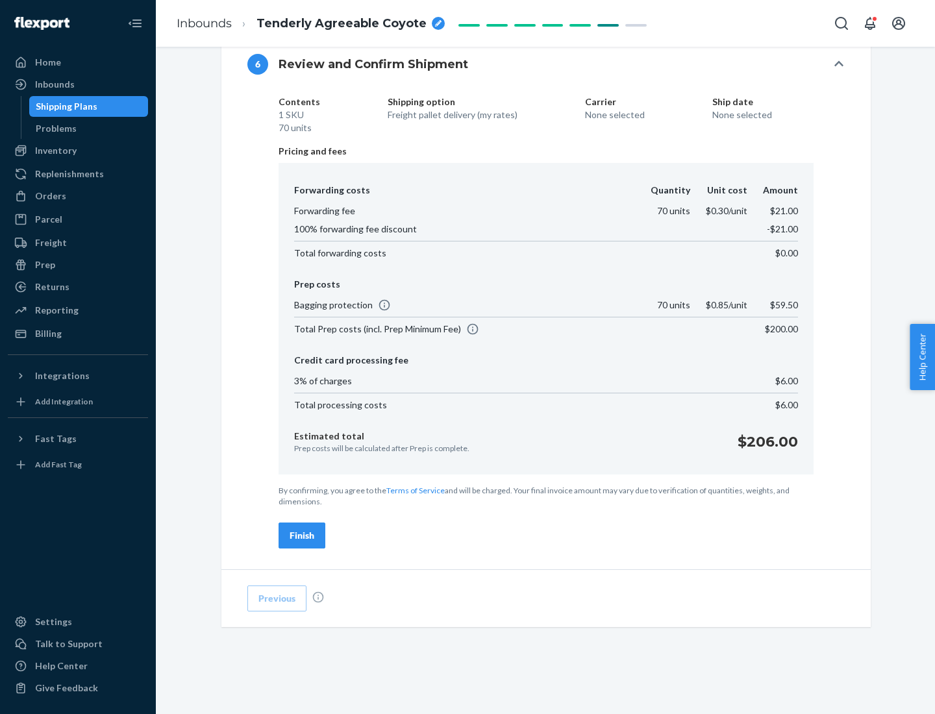
click at [302, 536] on div "Finish" at bounding box center [302, 535] width 25 height 13
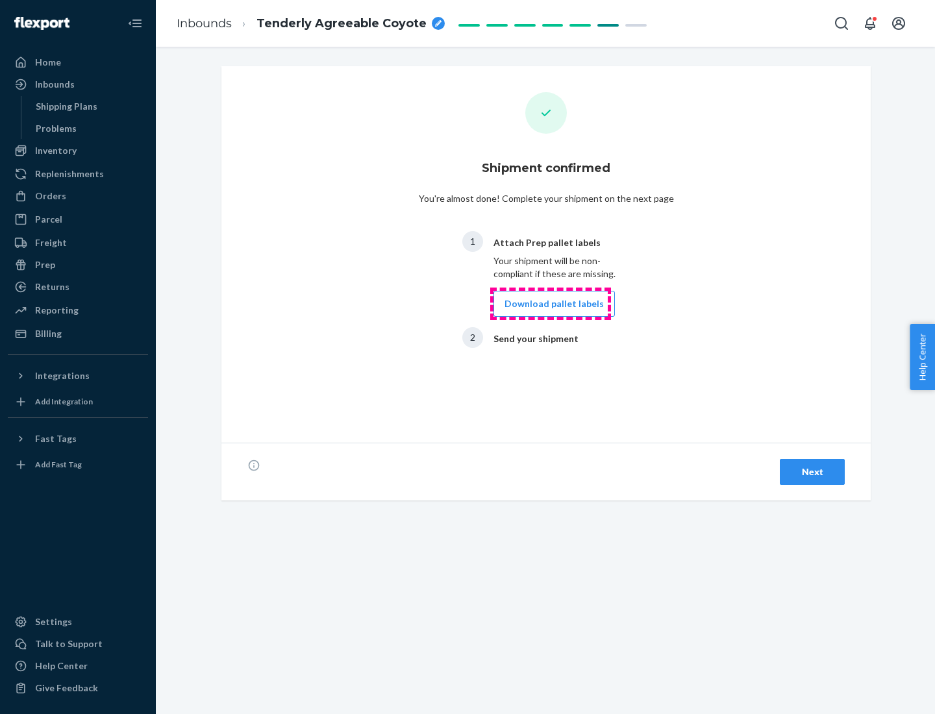
click at [550, 304] on button "Download pallet labels" at bounding box center [553, 304] width 121 height 26
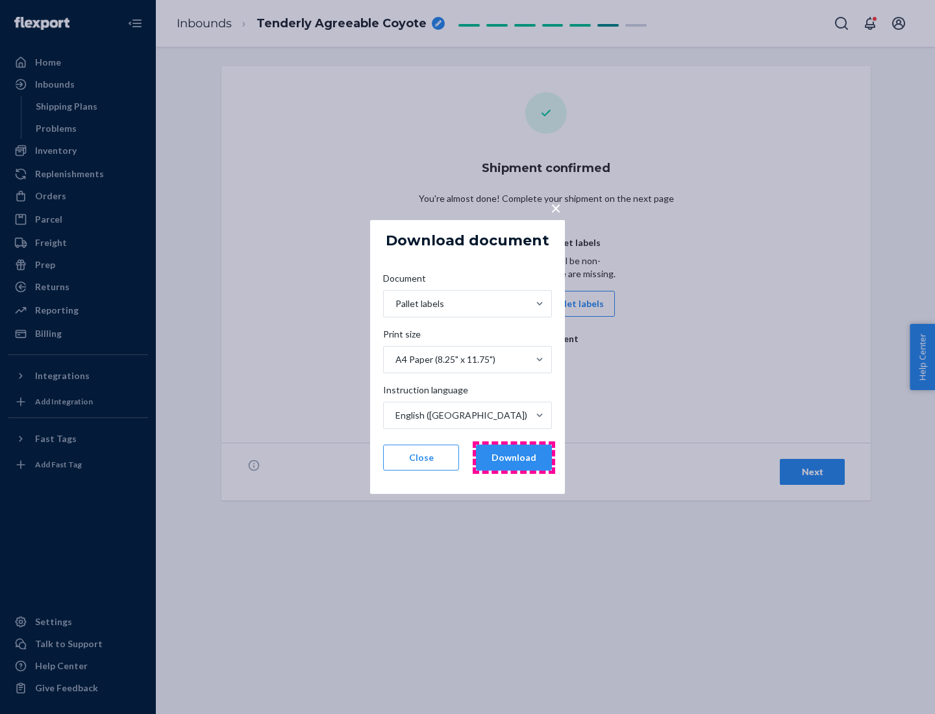
click at [513, 458] on button "Download" at bounding box center [514, 458] width 76 height 26
click at [555, 207] on span "×" at bounding box center [555, 208] width 10 height 22
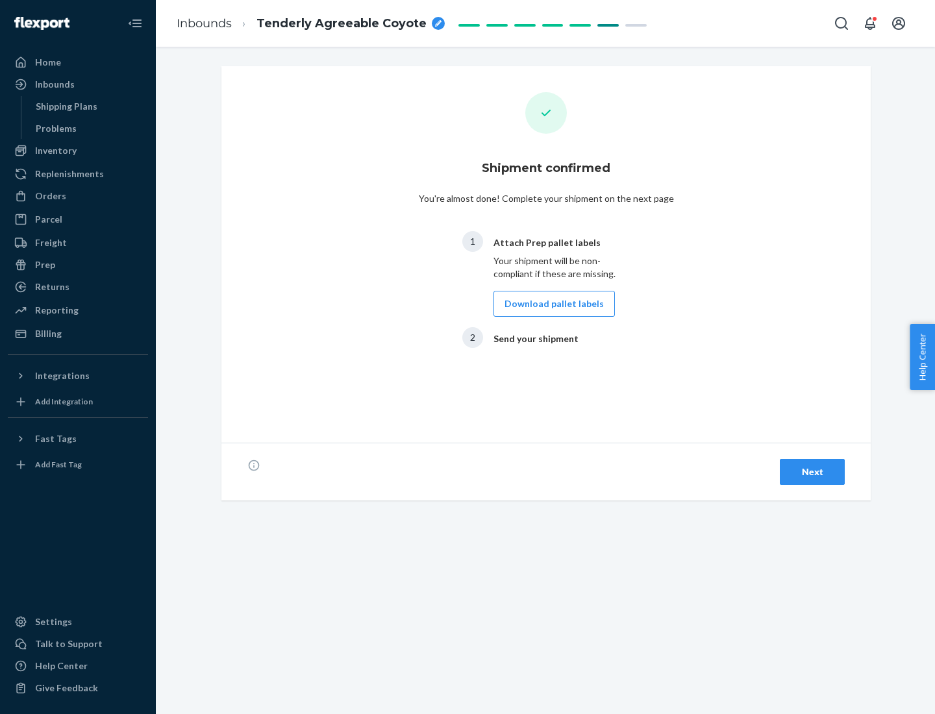
click at [812, 472] on div "Next" at bounding box center [812, 471] width 43 height 13
